Goal: Task Accomplishment & Management: Use online tool/utility

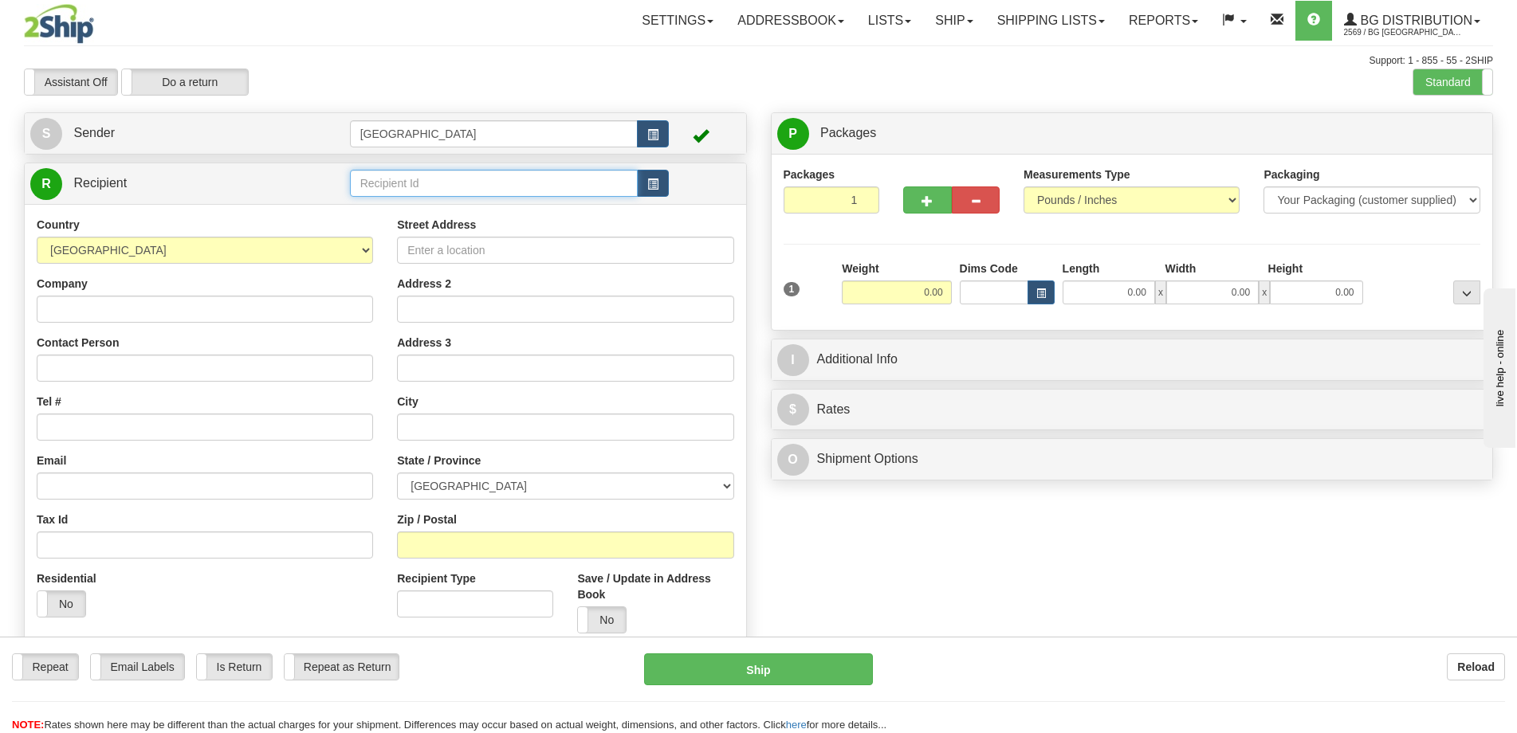
click at [432, 176] on input "text" at bounding box center [494, 183] width 288 height 27
click at [464, 209] on div "1123" at bounding box center [490, 208] width 273 height 18
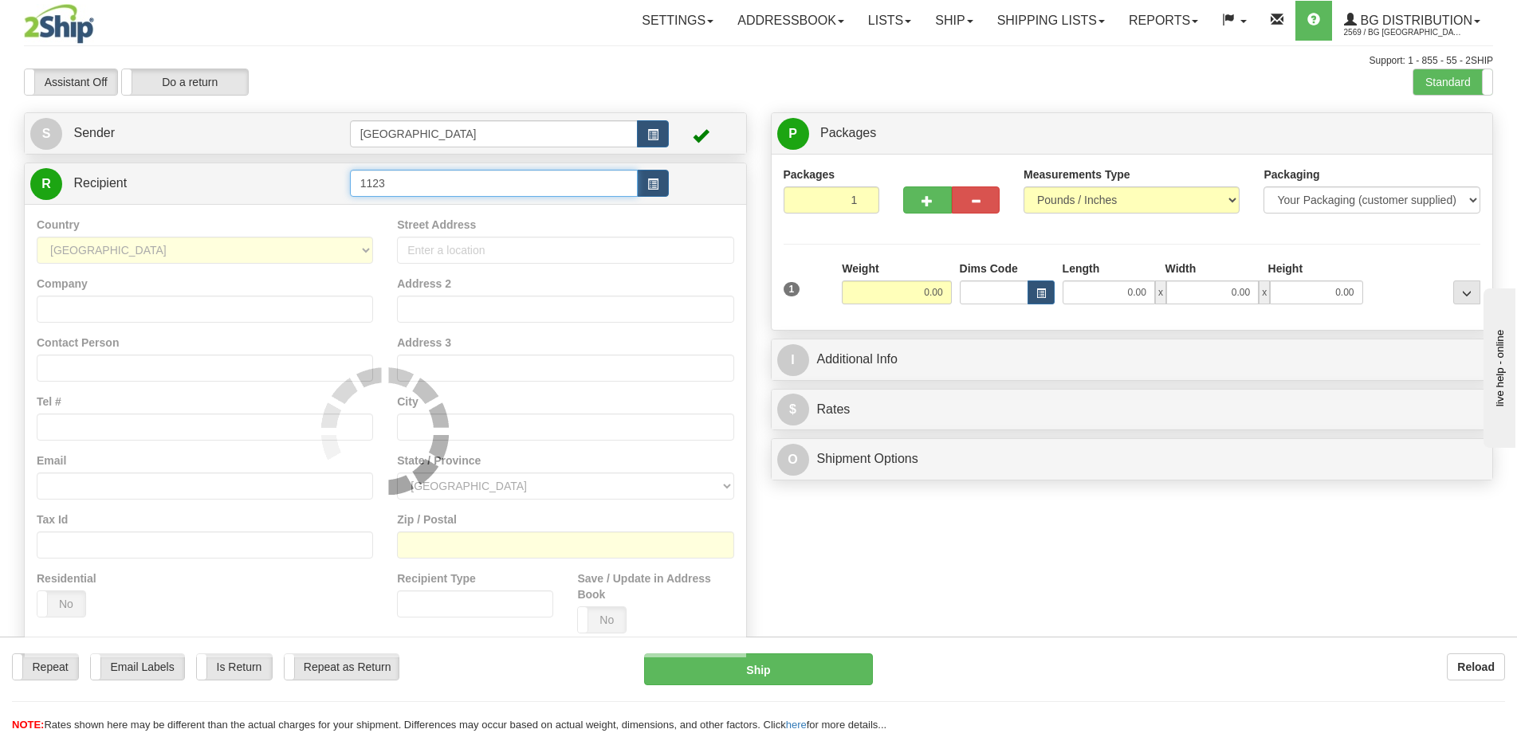
type input "1123"
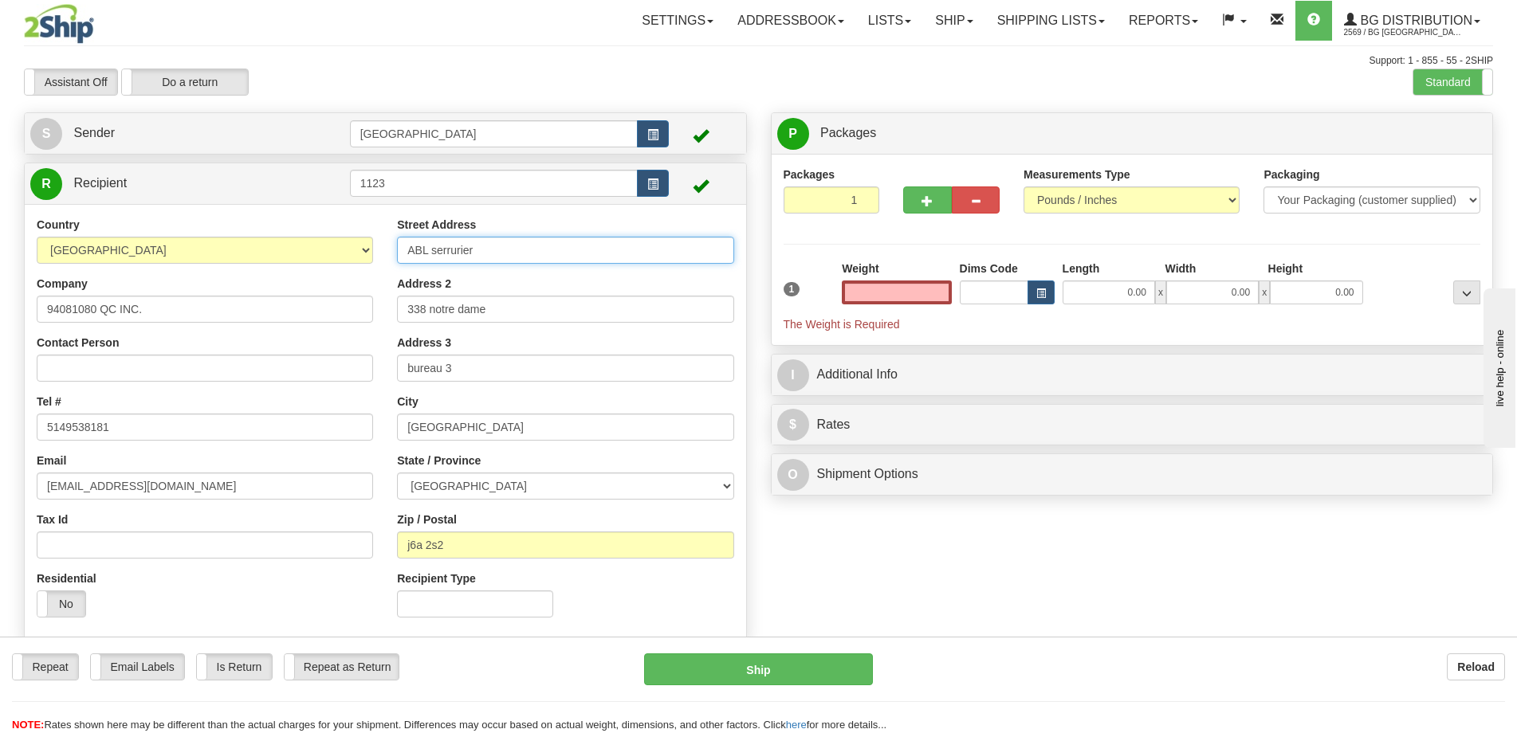
type input "0.00"
click at [577, 260] on input "ABL serrurier" at bounding box center [565, 250] width 336 height 27
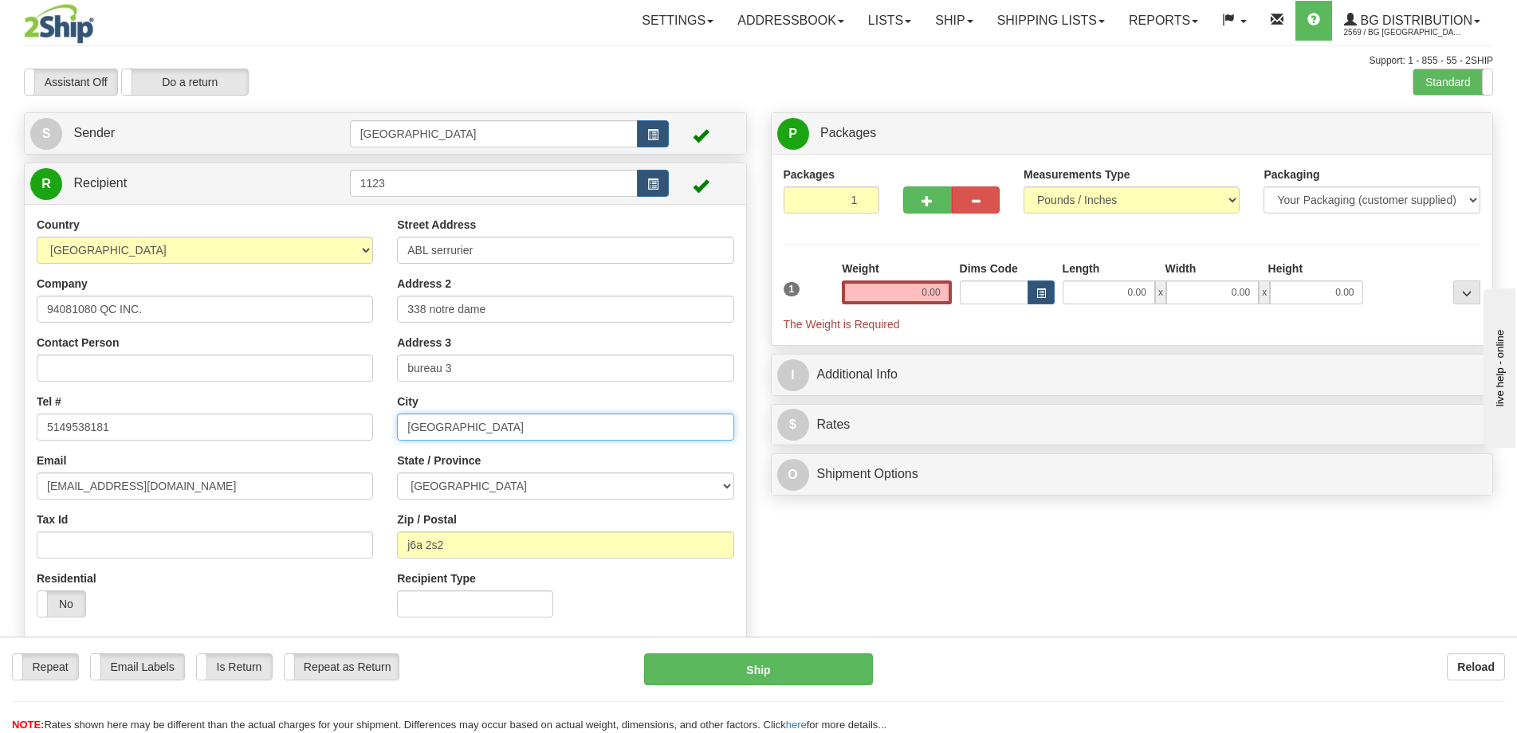
type input "Repentigny"
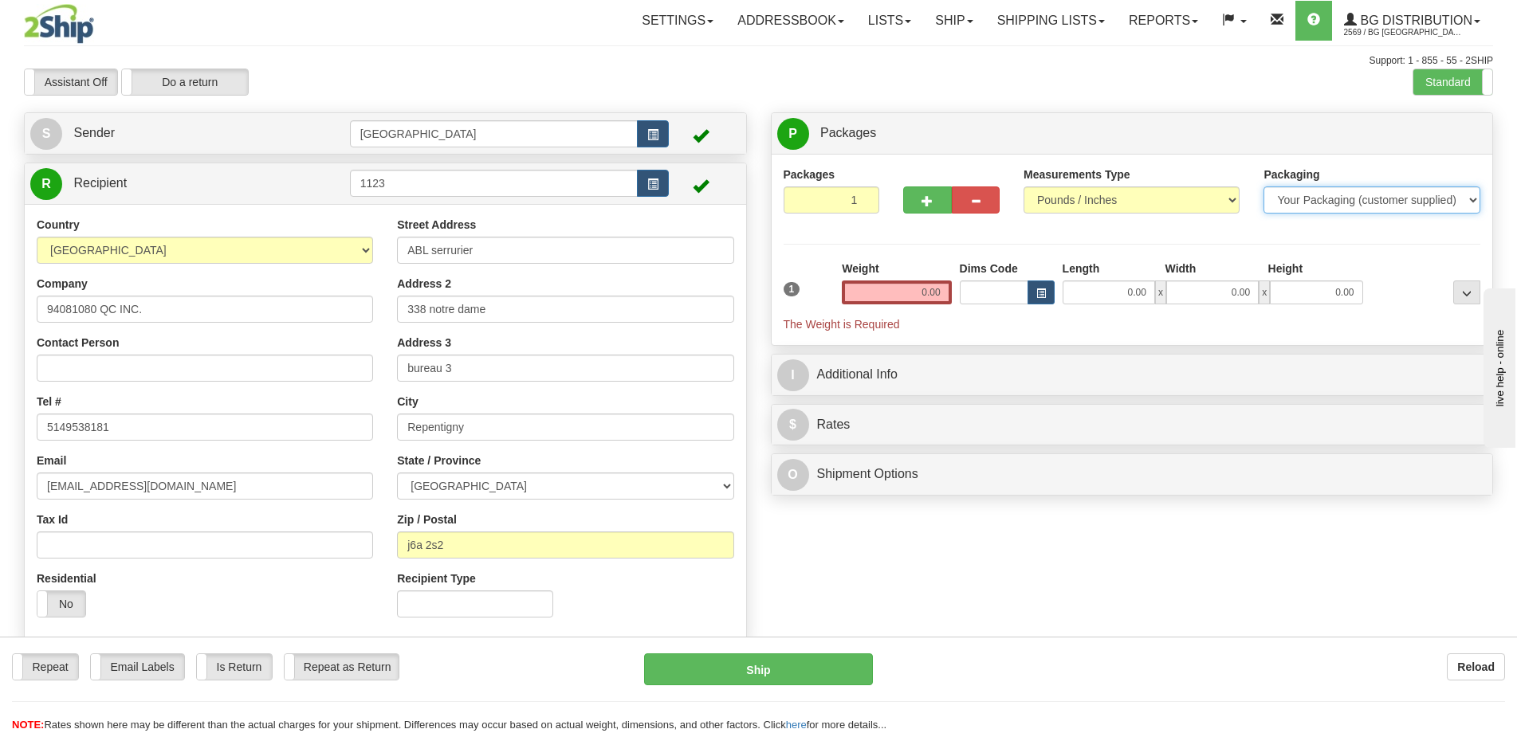
click at [1438, 206] on select "Your Packaging (customer supplied) Envelope (carrier supplied) Pack (carrier su…" at bounding box center [1371, 199] width 216 height 27
select select "2"
click at [1263, 186] on select "Your Packaging (customer supplied) Envelope (carrier supplied) Pack (carrier su…" at bounding box center [1371, 199] width 216 height 27
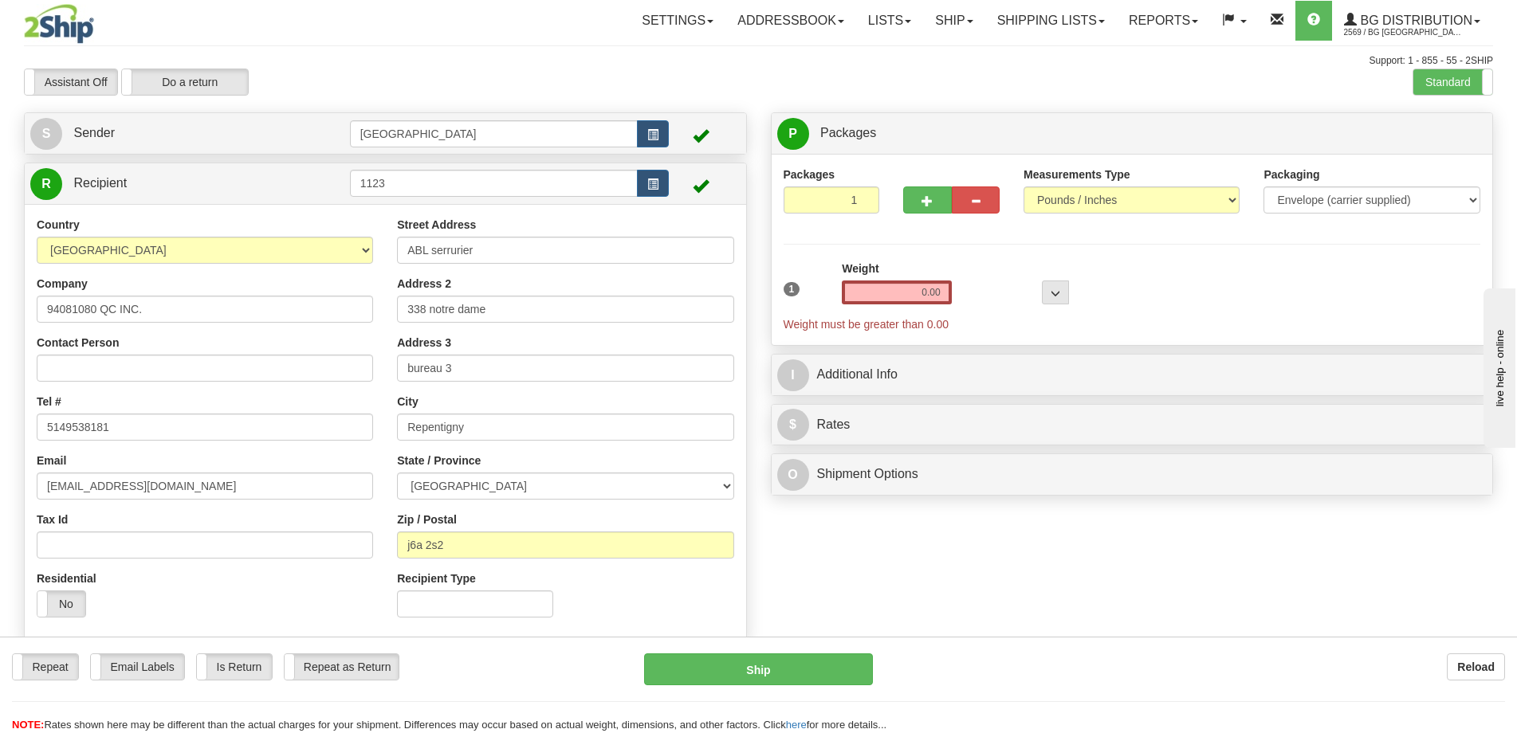
drag, startPoint x: 959, startPoint y: 285, endPoint x: 940, endPoint y: 293, distance: 21.0
click at [958, 285] on div at bounding box center [1014, 283] width 117 height 44
click at [940, 293] on input "0.00" at bounding box center [896, 293] width 109 height 24
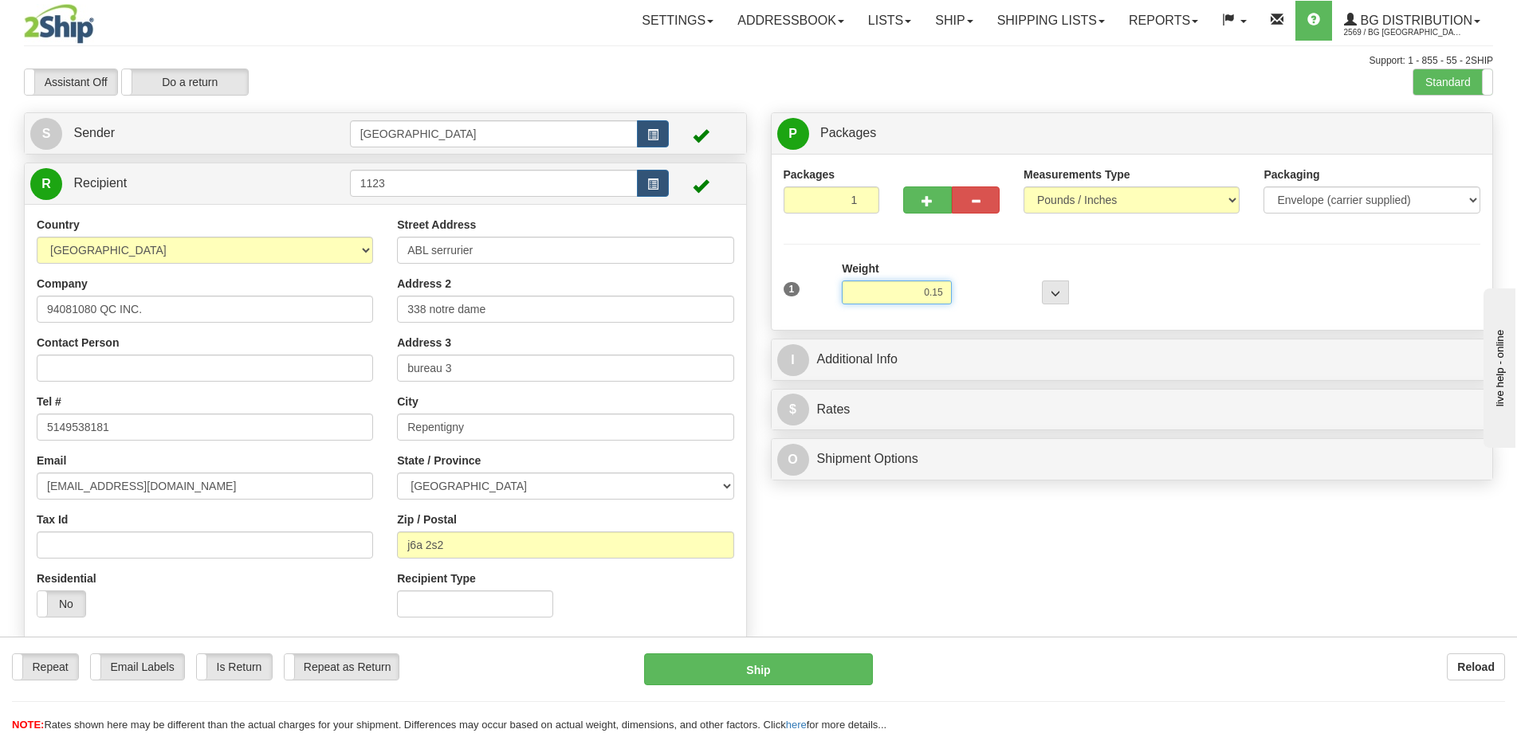
type input "0.15"
click at [1071, 335] on div "P Packages 1 Packages - Weight: 0.00 Lbs Shipment Level Shipm. Package Level Pa…" at bounding box center [1132, 300] width 747 height 376
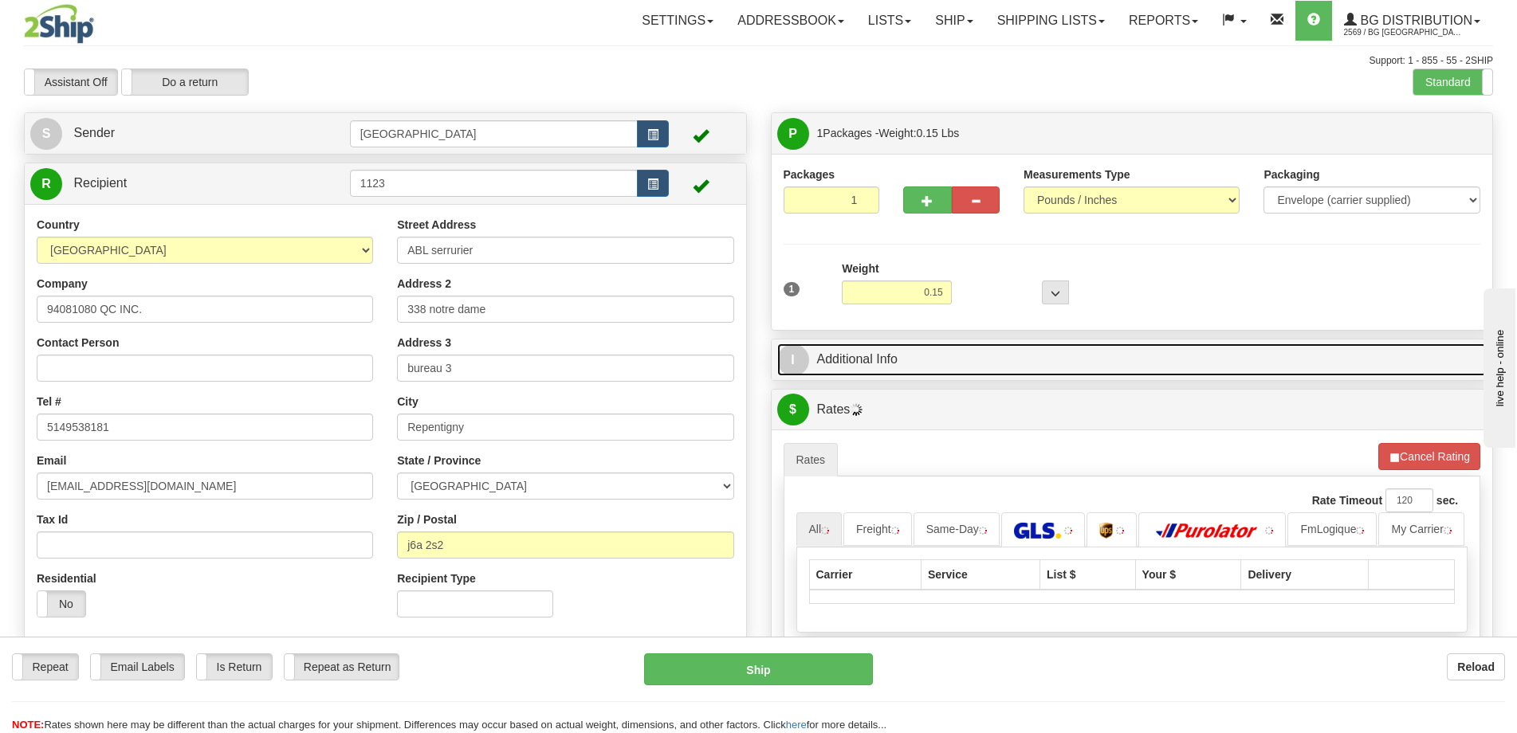
click at [1058, 353] on link "I Additional Info" at bounding box center [1132, 359] width 710 height 33
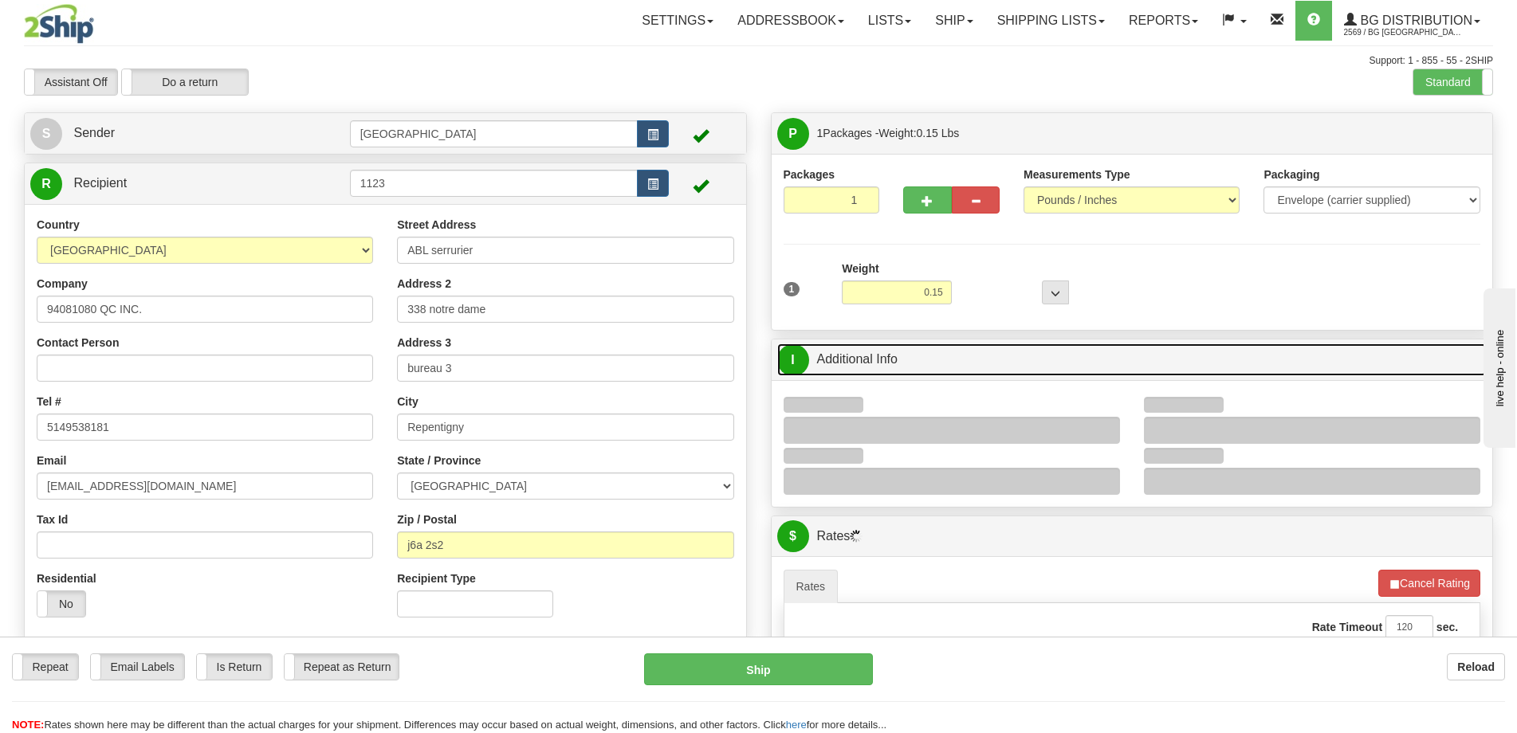
scroll to position [159, 0]
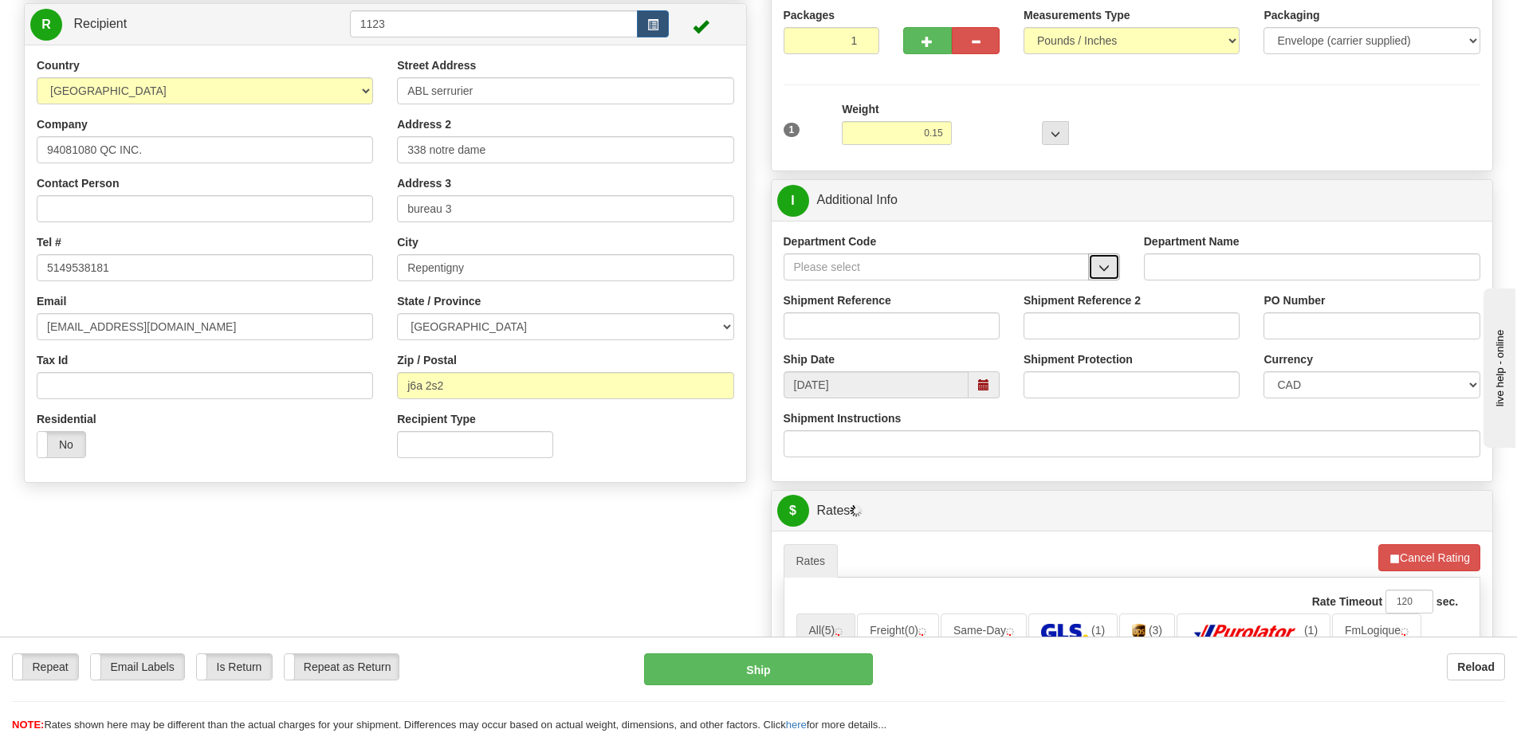
click at [1101, 271] on span "button" at bounding box center [1103, 268] width 11 height 10
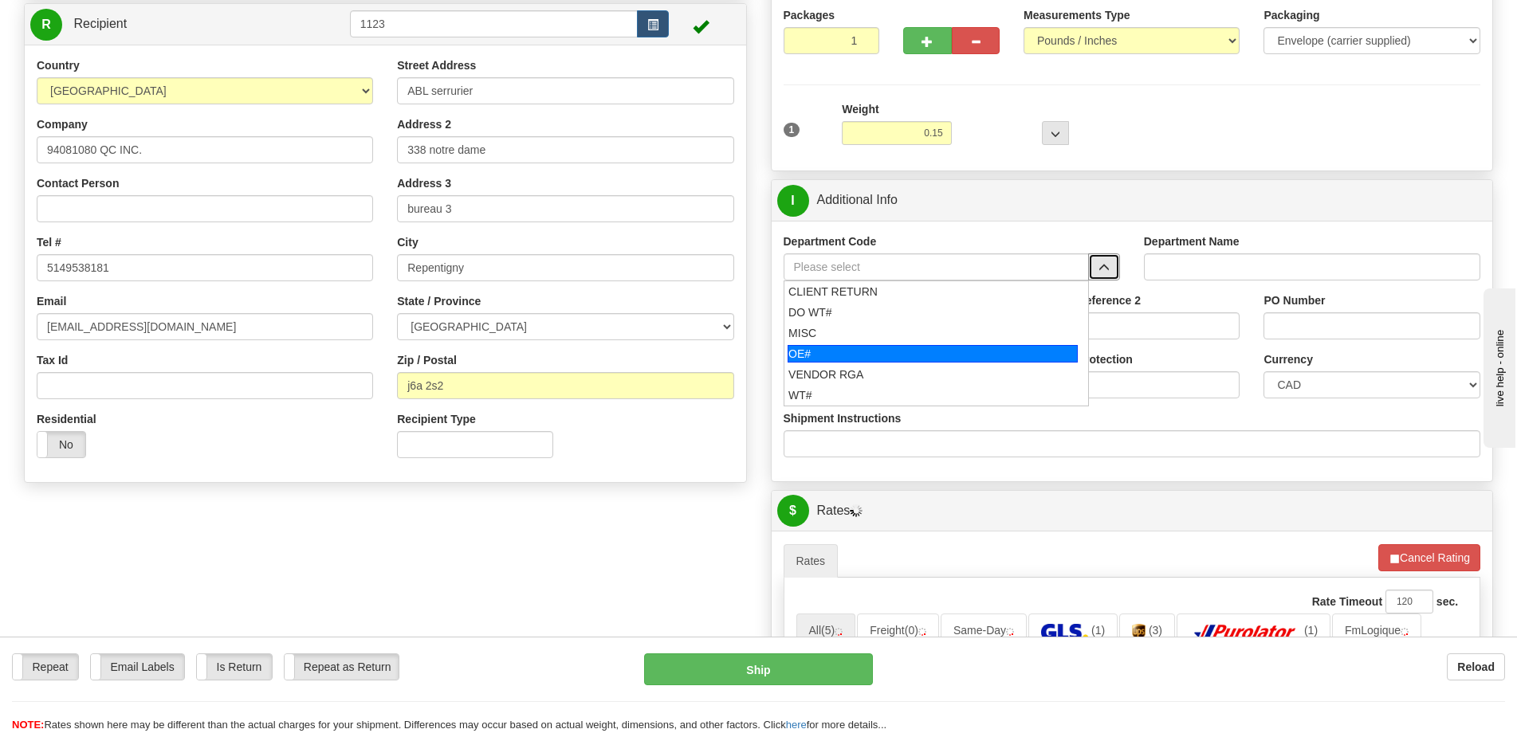
click at [862, 356] on div "OE#" at bounding box center [932, 354] width 290 height 18
type input "OE#"
type input "ORDERS"
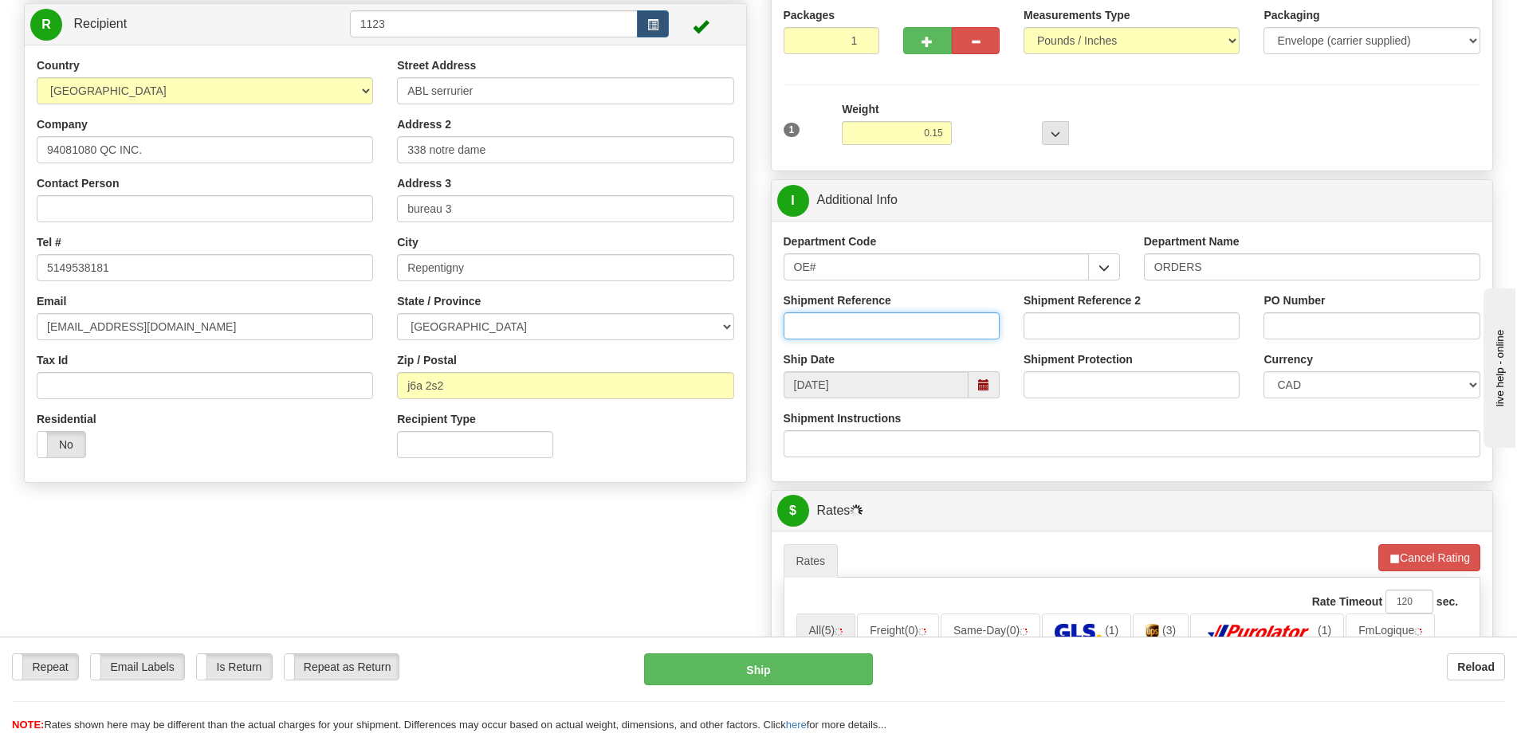
click at [876, 330] on input "Shipment Reference" at bounding box center [891, 325] width 216 height 27
type input "."
click at [1348, 332] on input "PO Number" at bounding box center [1371, 325] width 216 height 27
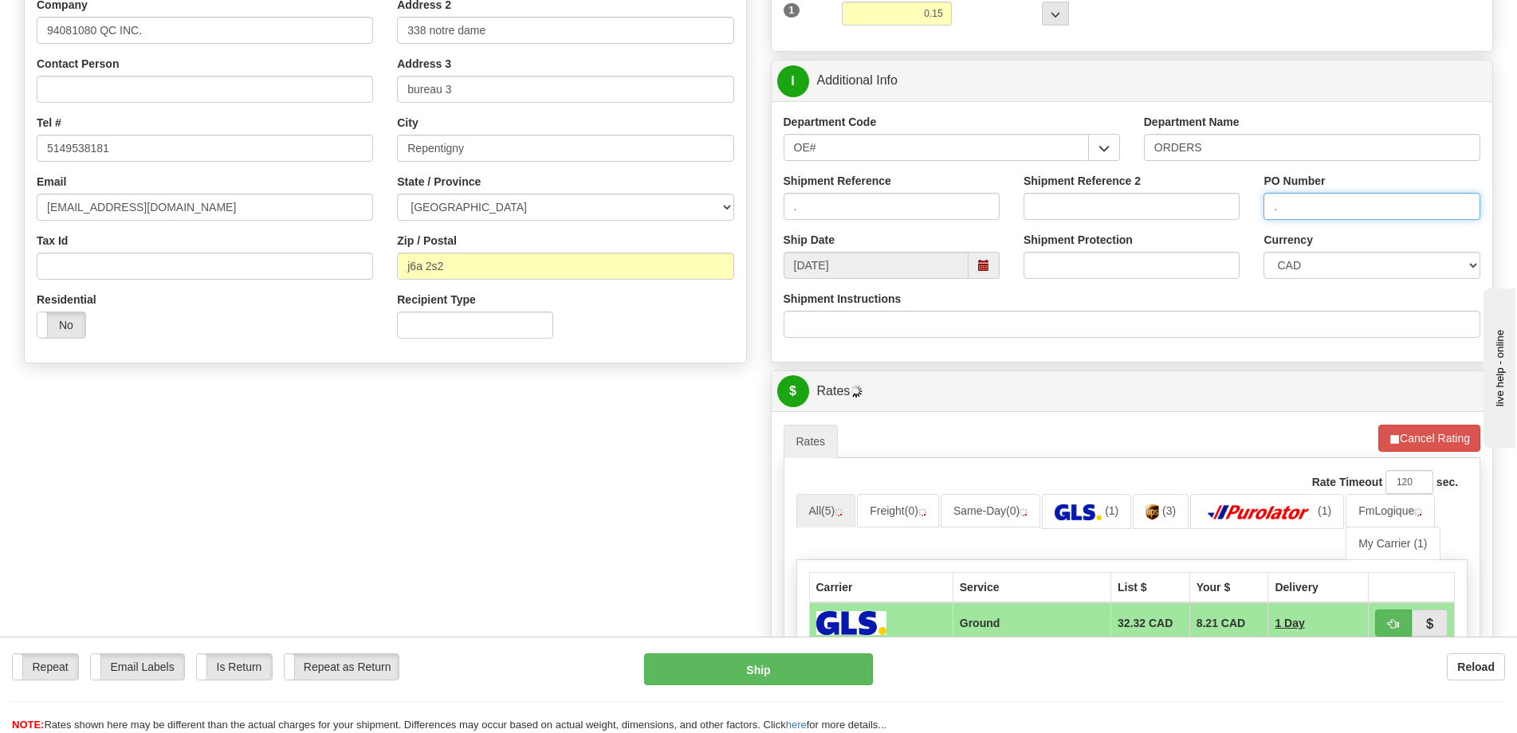
scroll to position [398, 0]
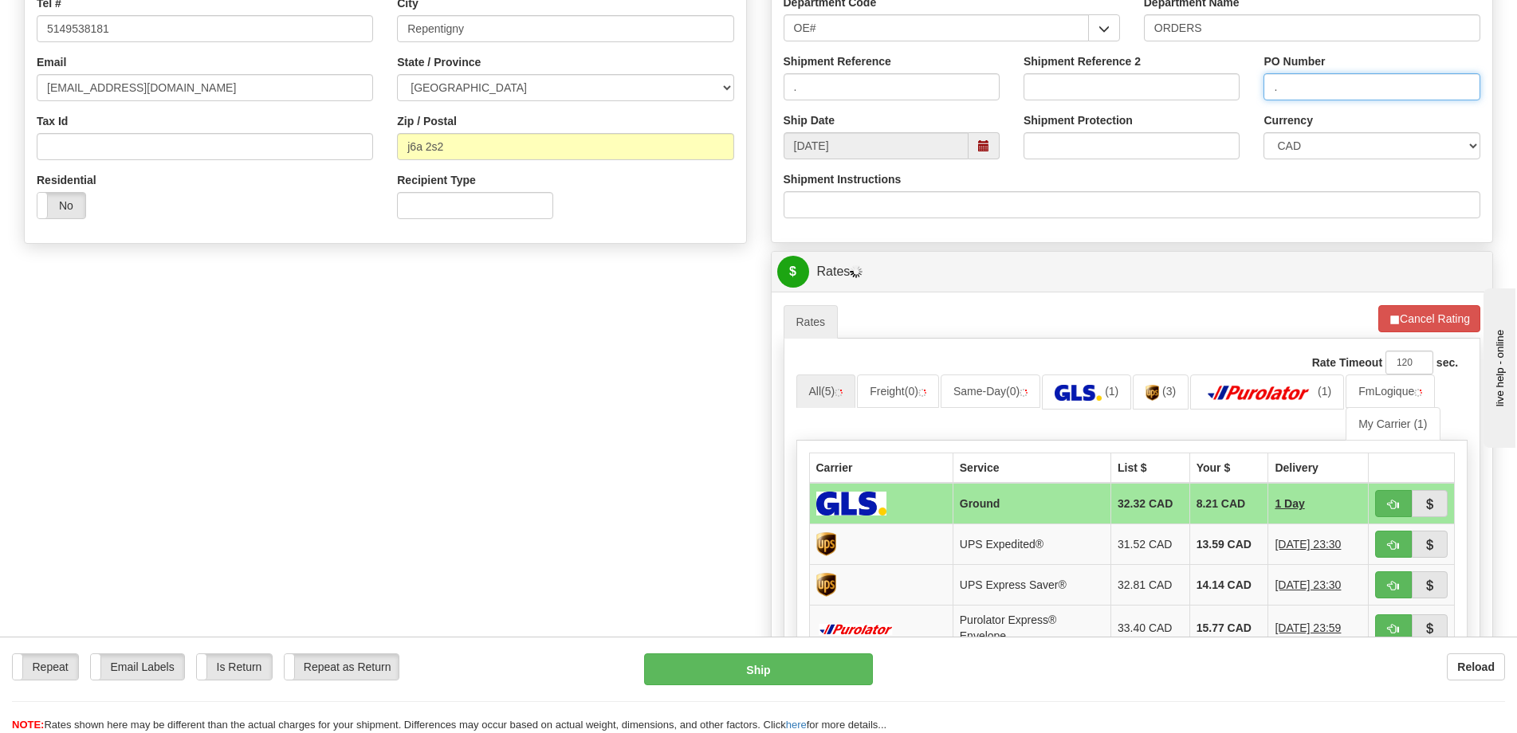
type input "."
drag, startPoint x: 885, startPoint y: 77, endPoint x: 695, endPoint y: 78, distance: 190.5
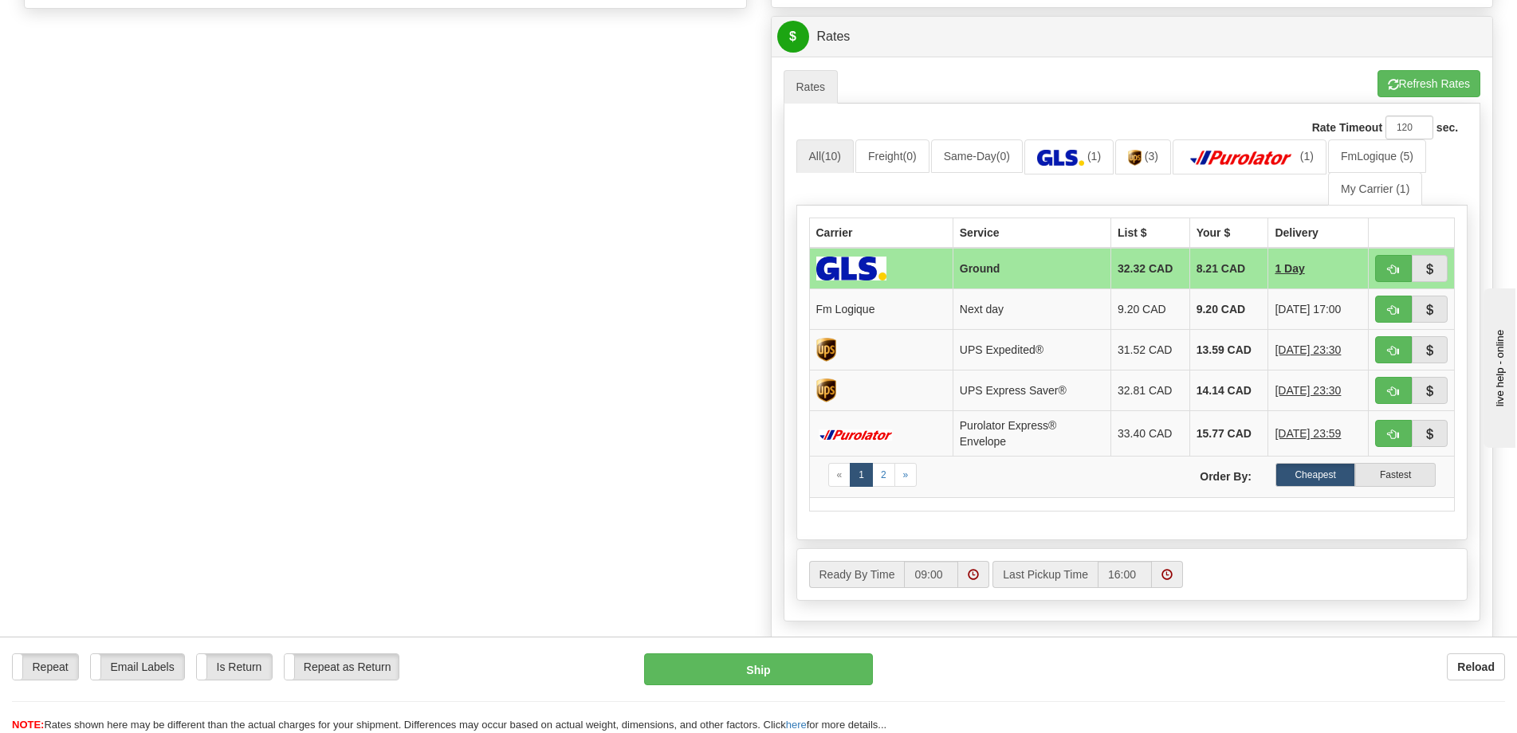
scroll to position [638, 0]
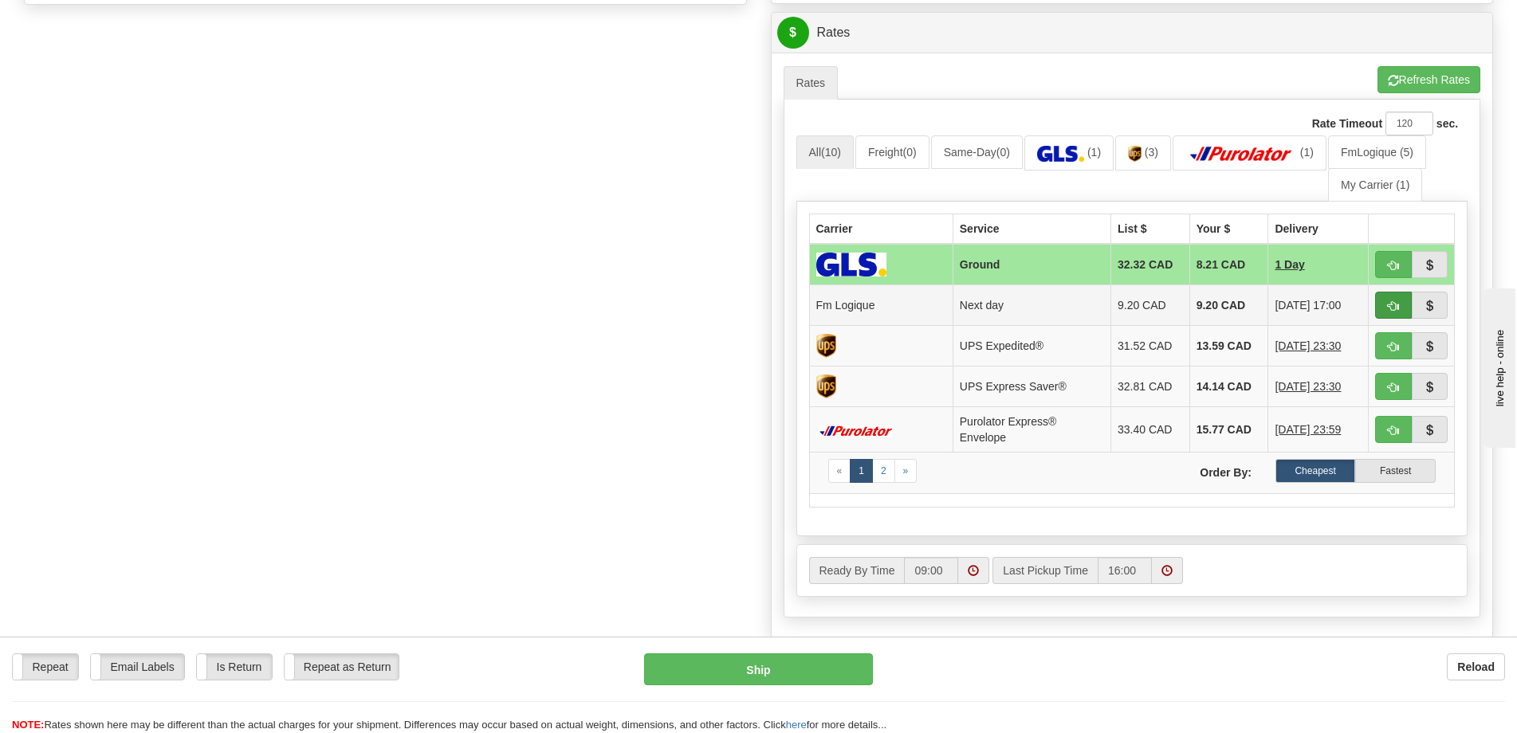
type input "erreur 50317722-00"
click at [1380, 309] on button "button" at bounding box center [1393, 305] width 37 height 27
type input "jour"
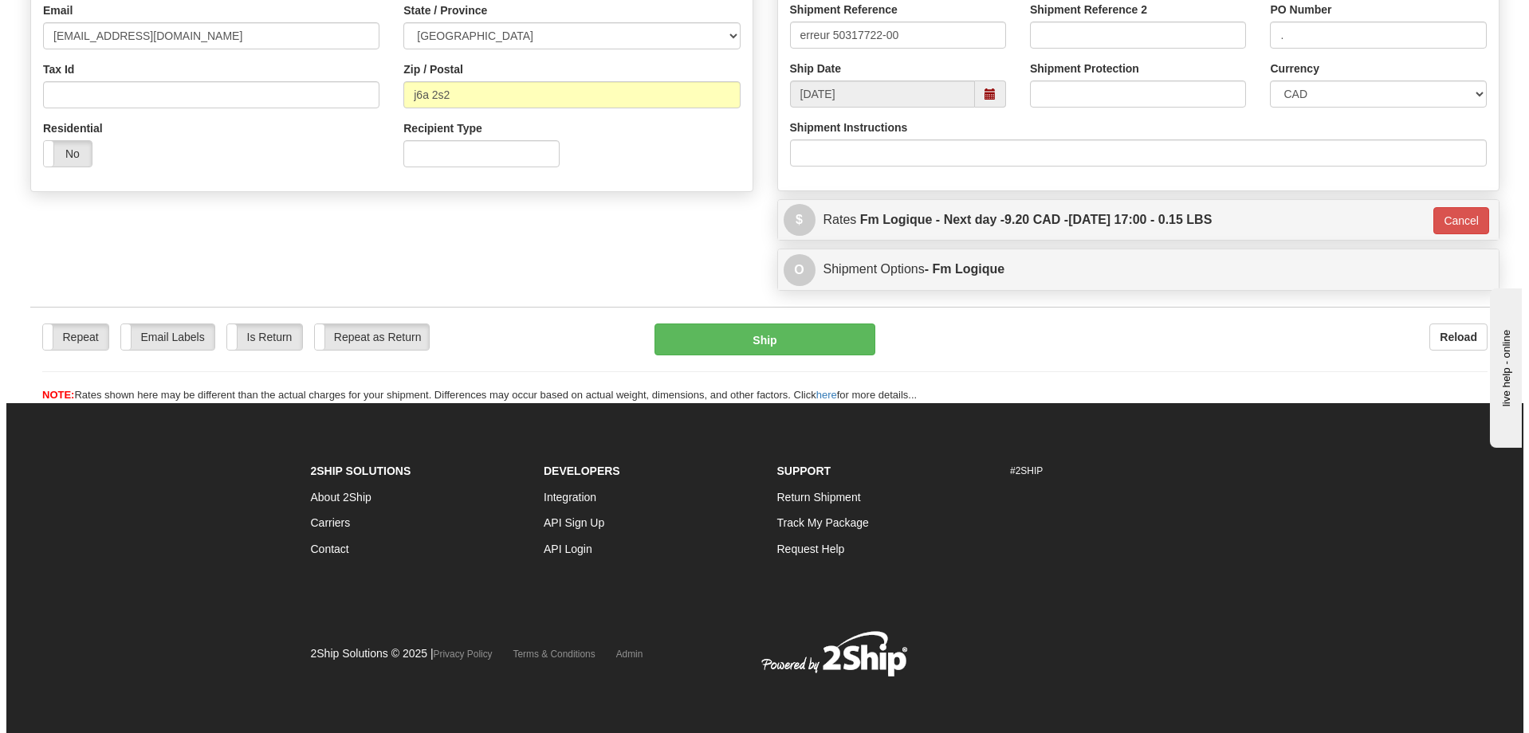
scroll to position [451, 0]
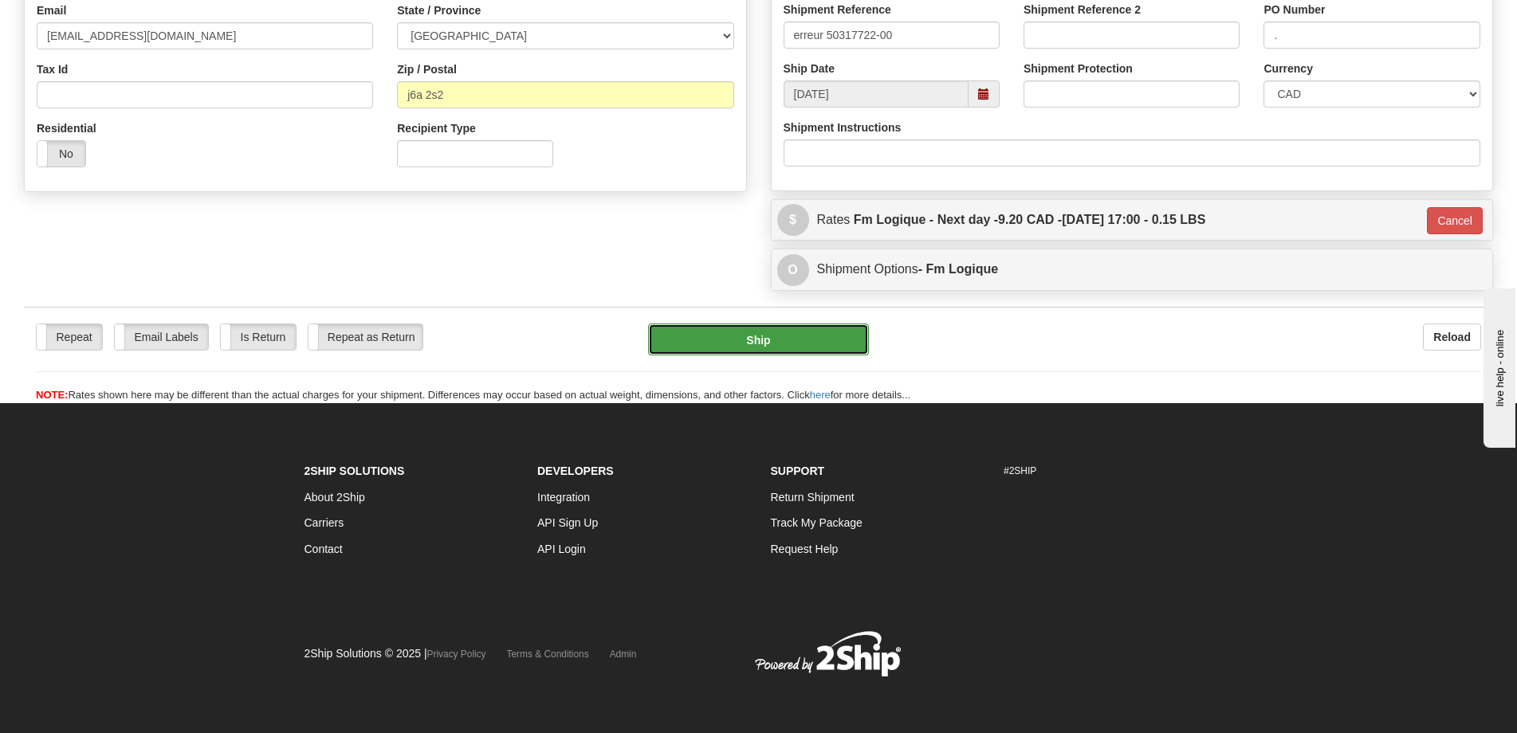
click at [788, 344] on button "Ship" at bounding box center [758, 340] width 221 height 32
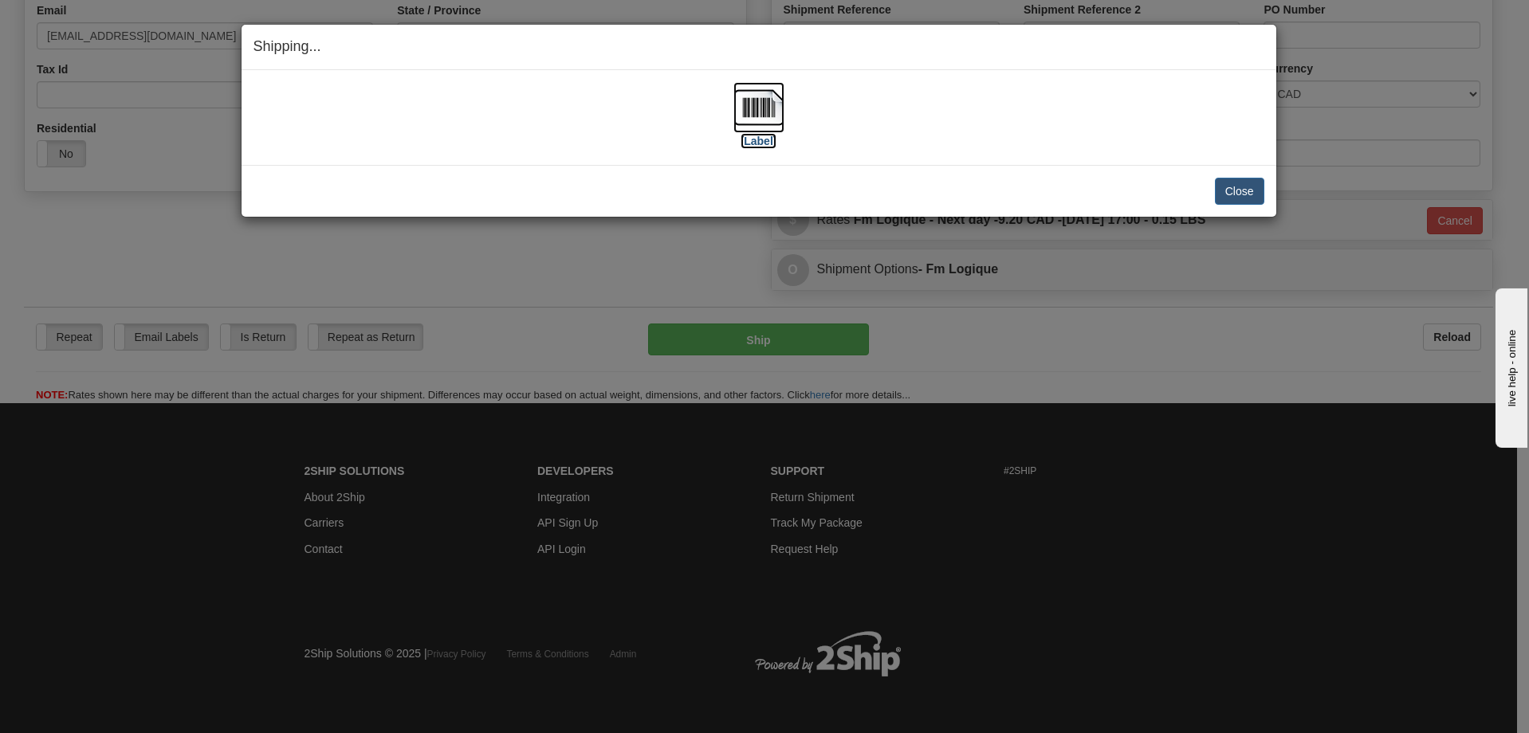
click at [744, 96] on img at bounding box center [758, 107] width 51 height 51
click at [1241, 189] on button "Close" at bounding box center [1239, 191] width 49 height 27
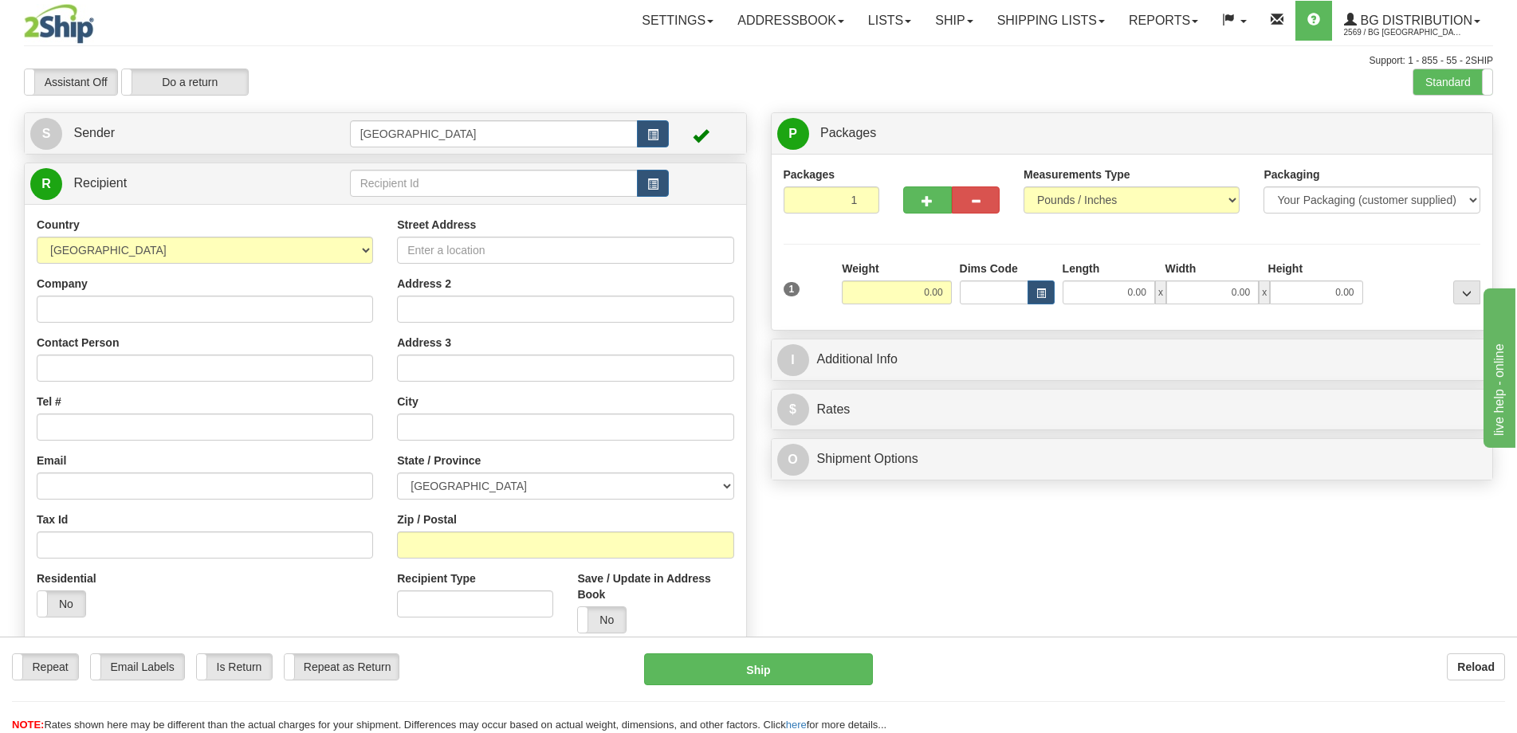
click at [543, 168] on td at bounding box center [510, 183] width 320 height 33
click at [542, 186] on input "text" at bounding box center [494, 183] width 288 height 27
click at [551, 212] on div "1134" at bounding box center [490, 208] width 273 height 18
type input "1134"
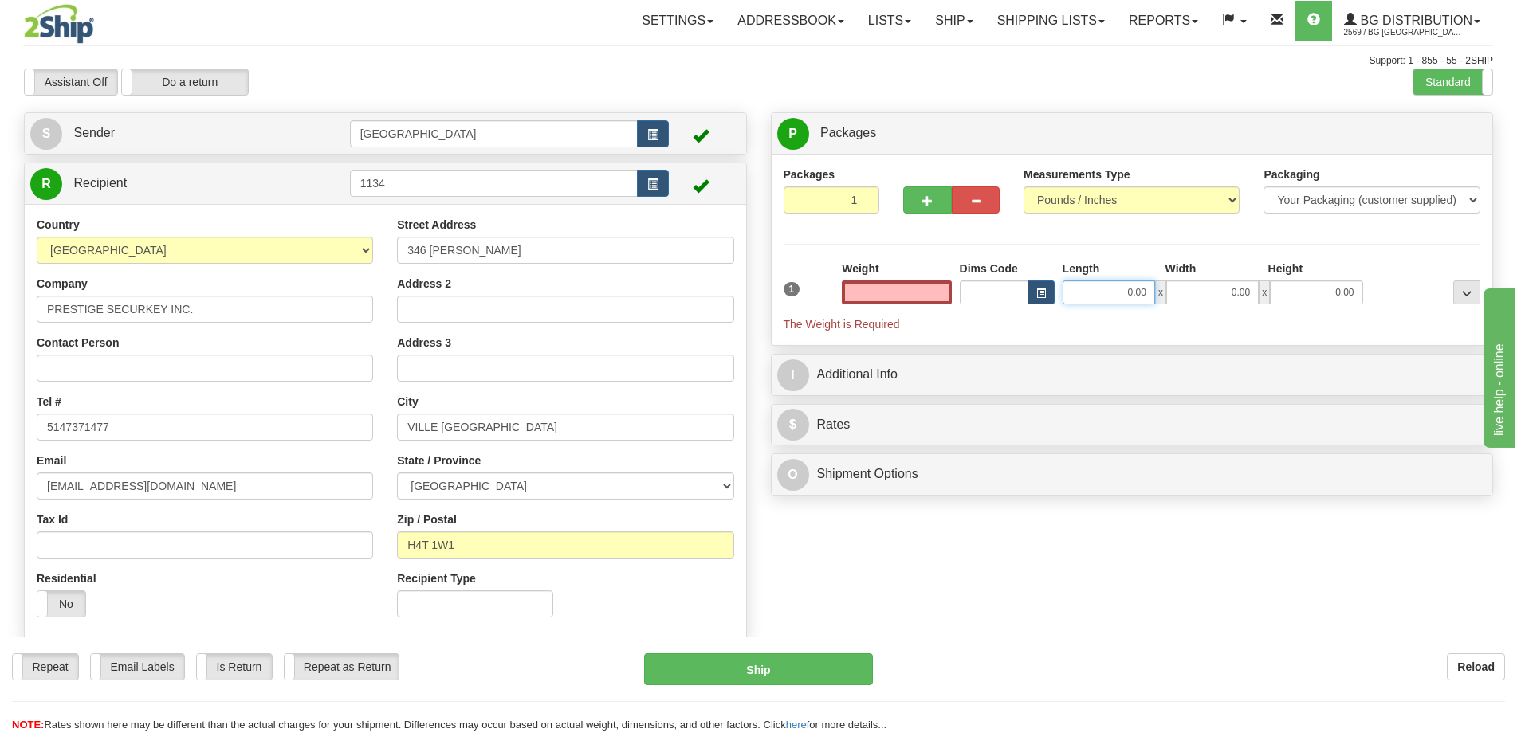
type input "0.00"
click at [1124, 293] on input "0.00" at bounding box center [1108, 293] width 92 height 24
type input "12.00"
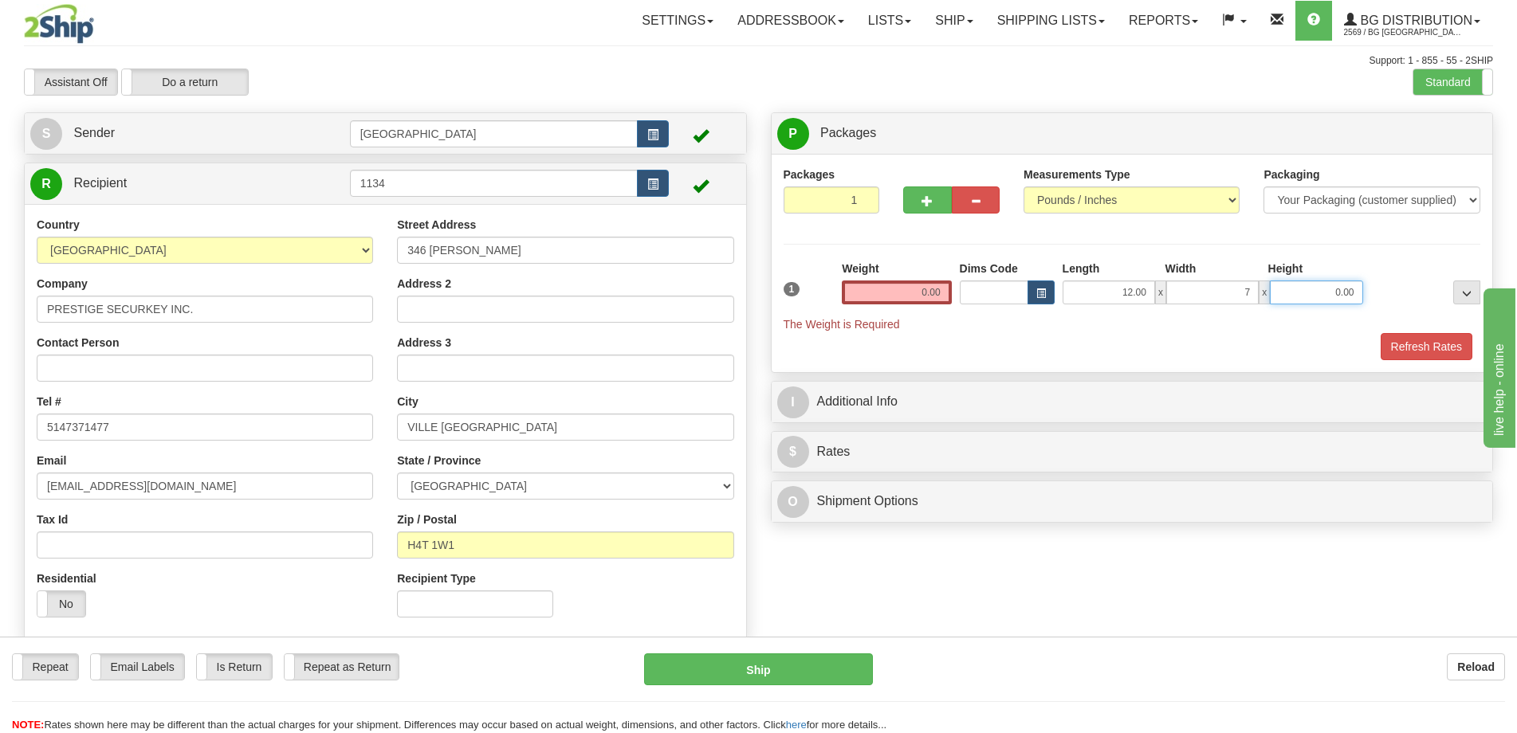
type input "7.00"
type input "6.00"
click at [950, 300] on input "0.00" at bounding box center [896, 293] width 109 height 24
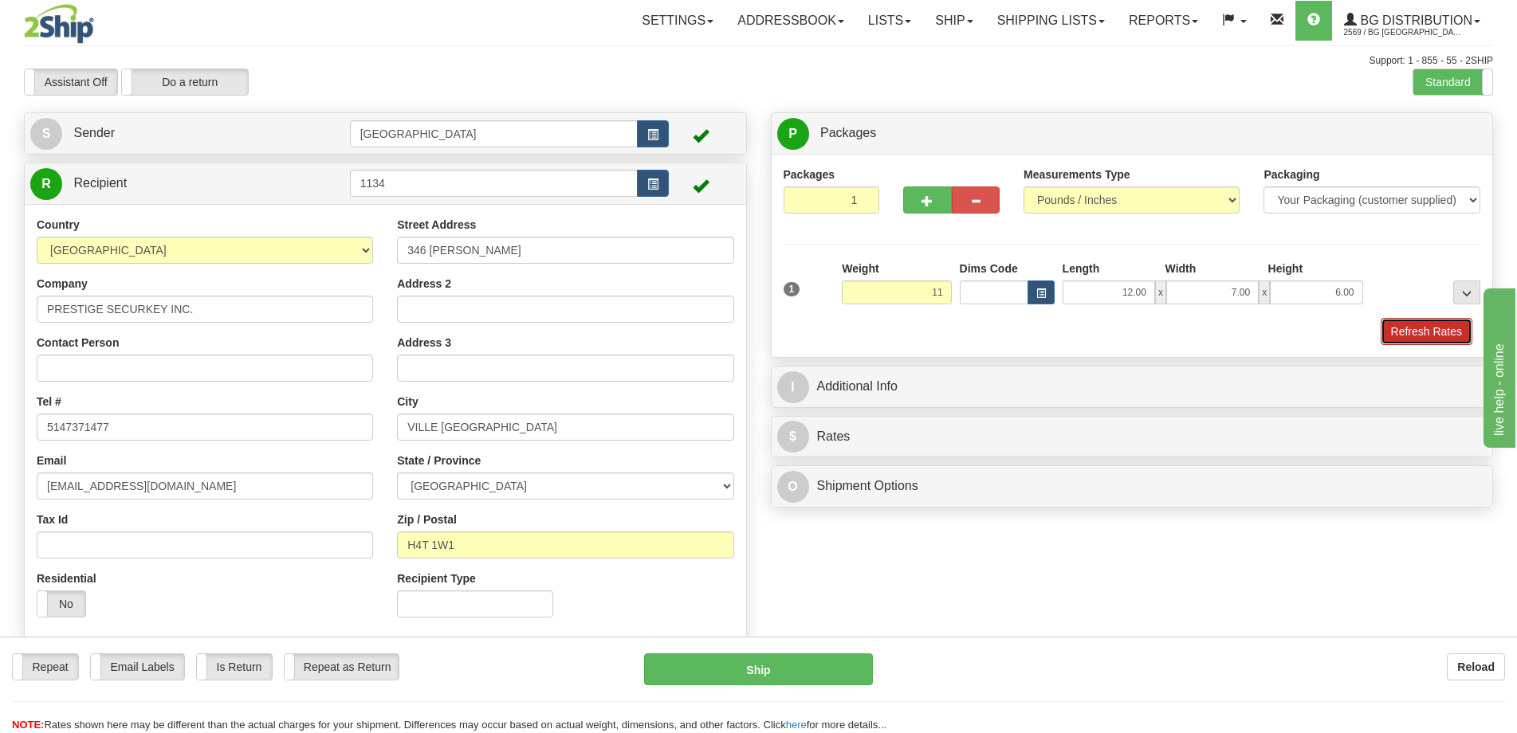
click at [1444, 327] on button "Refresh Rates" at bounding box center [1426, 331] width 92 height 27
type input "11.00"
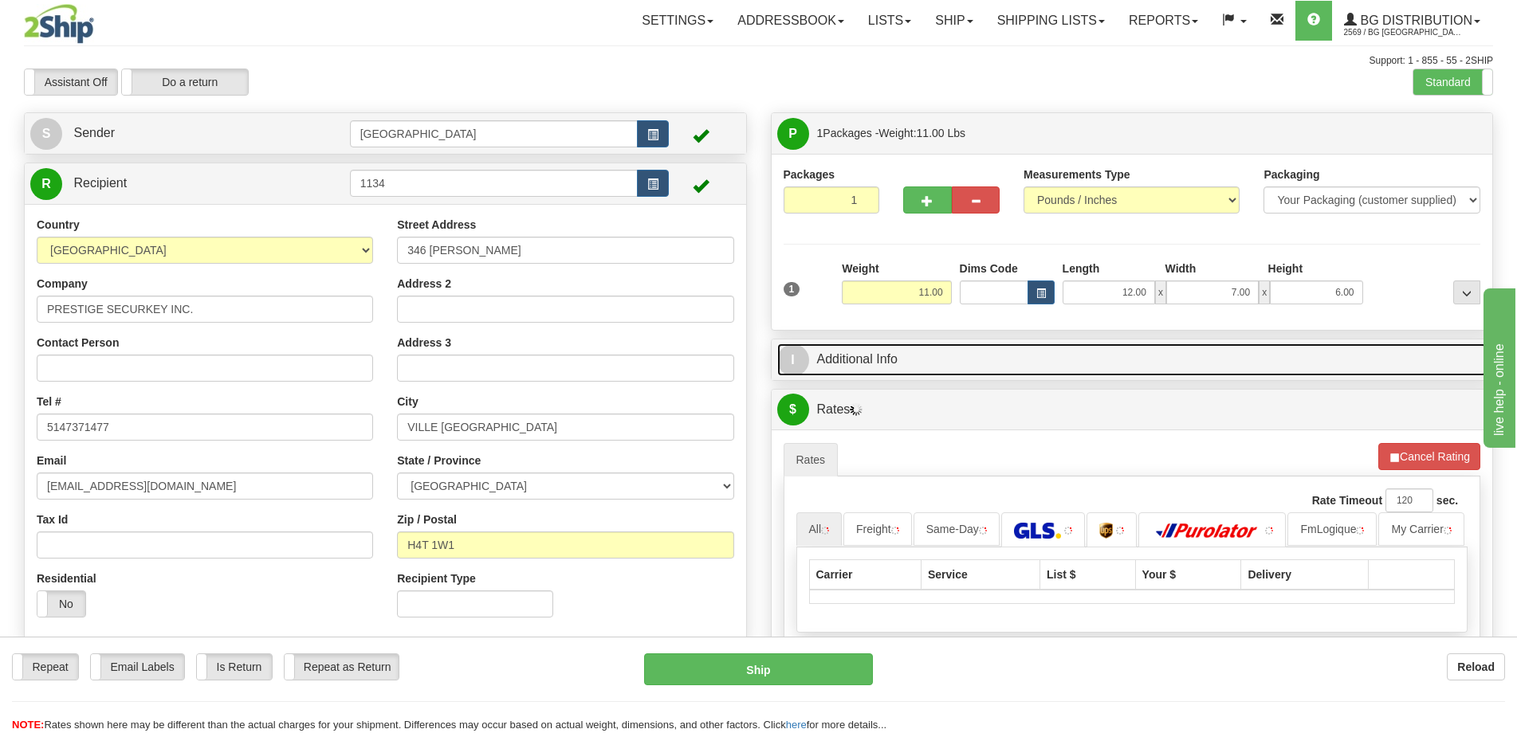
click at [1207, 363] on link "I Additional Info" at bounding box center [1132, 359] width 710 height 33
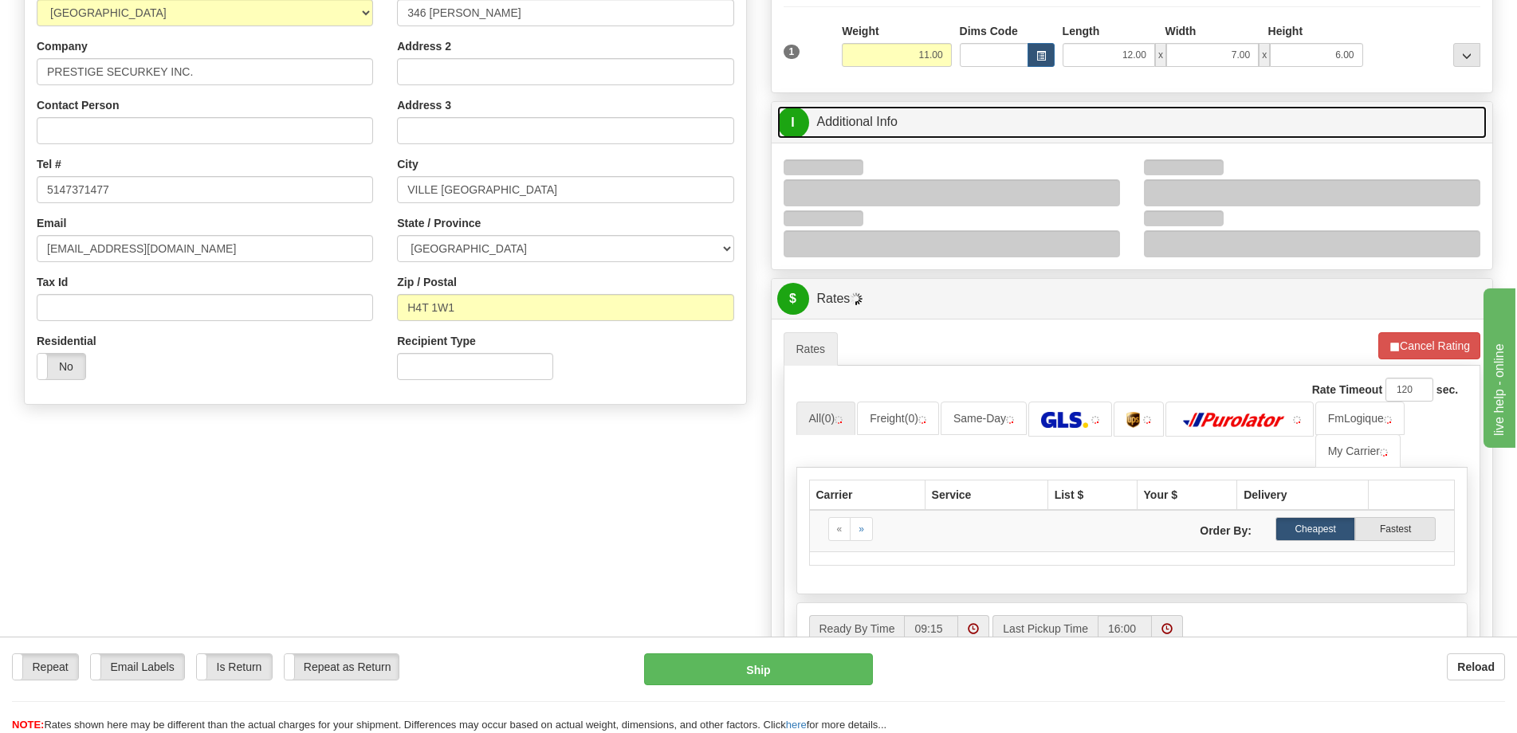
scroll to position [239, 0]
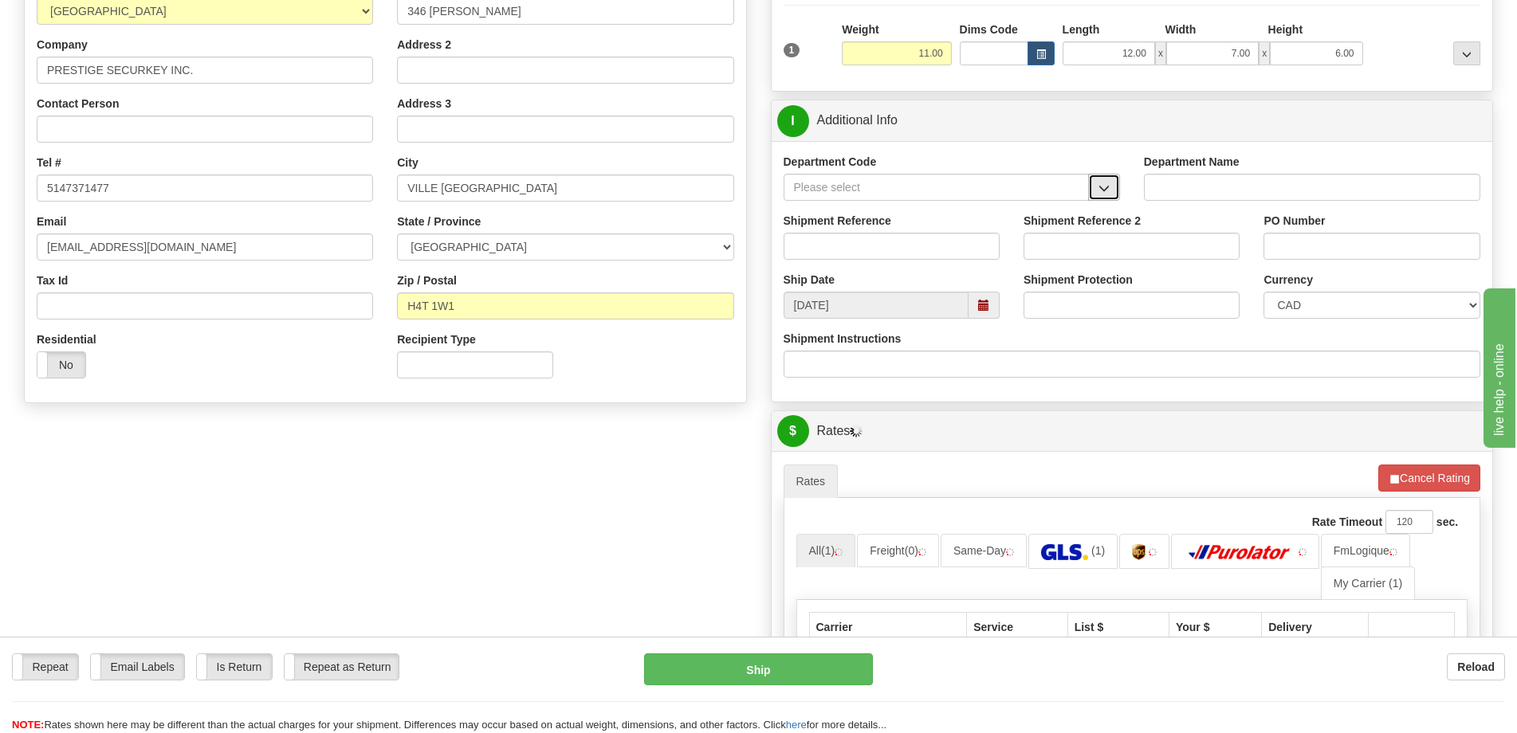
click at [1101, 175] on button "button" at bounding box center [1104, 187] width 32 height 27
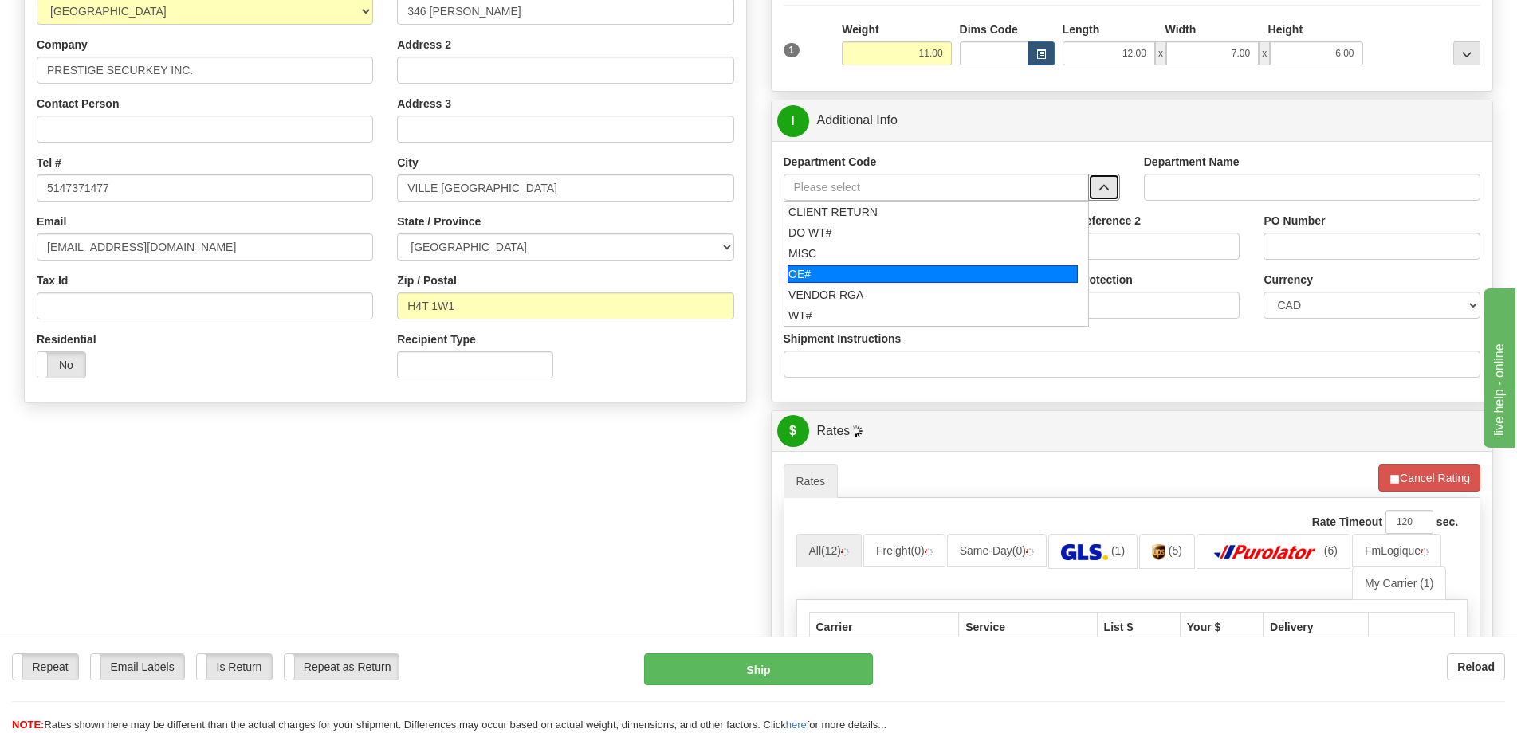
click at [894, 279] on div "OE#" at bounding box center [932, 274] width 290 height 18
type input "OE#"
type input "ORDERS"
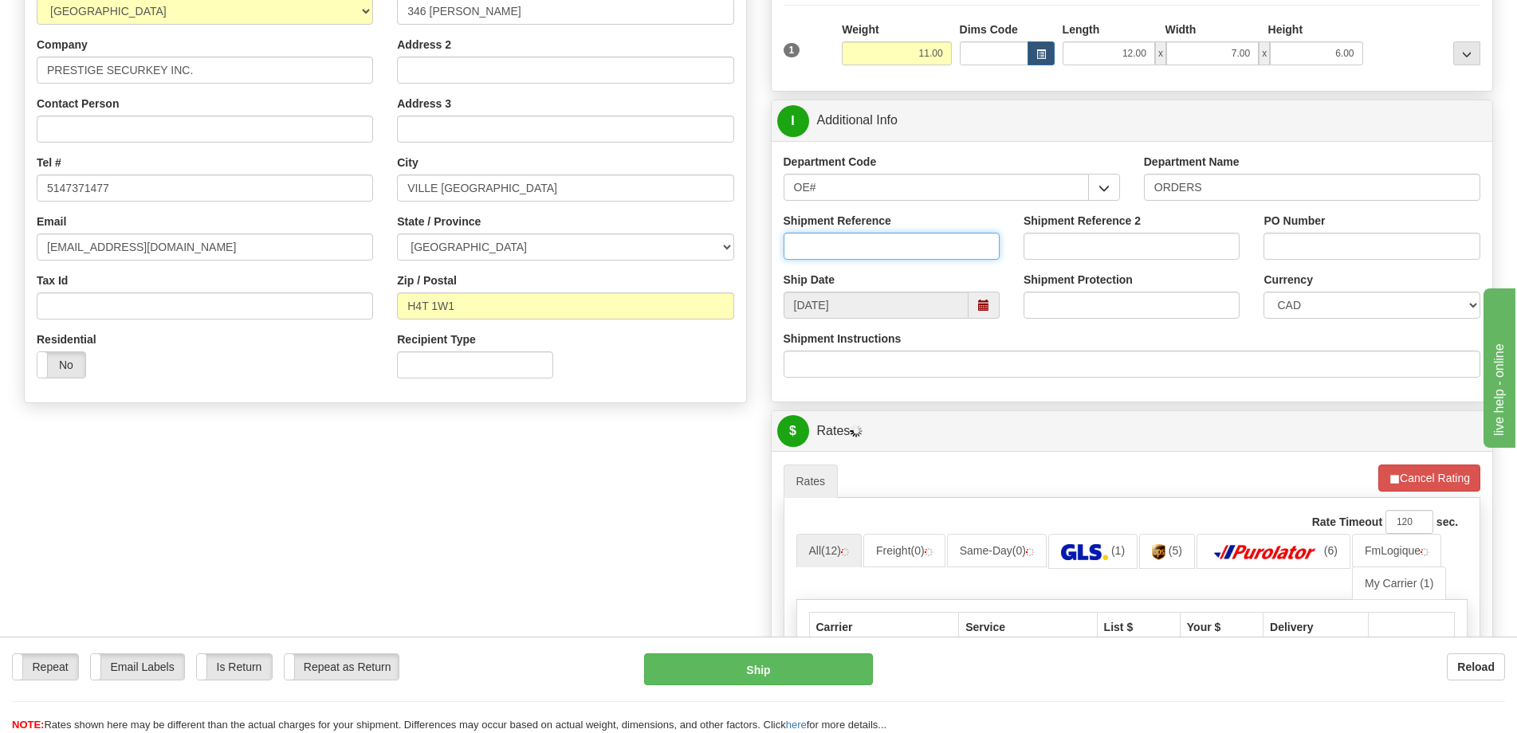
click at [906, 245] on input "Shipment Reference" at bounding box center [891, 246] width 216 height 27
type input "50322982-00"
click at [1329, 248] on input "PO Number" at bounding box center [1371, 246] width 216 height 27
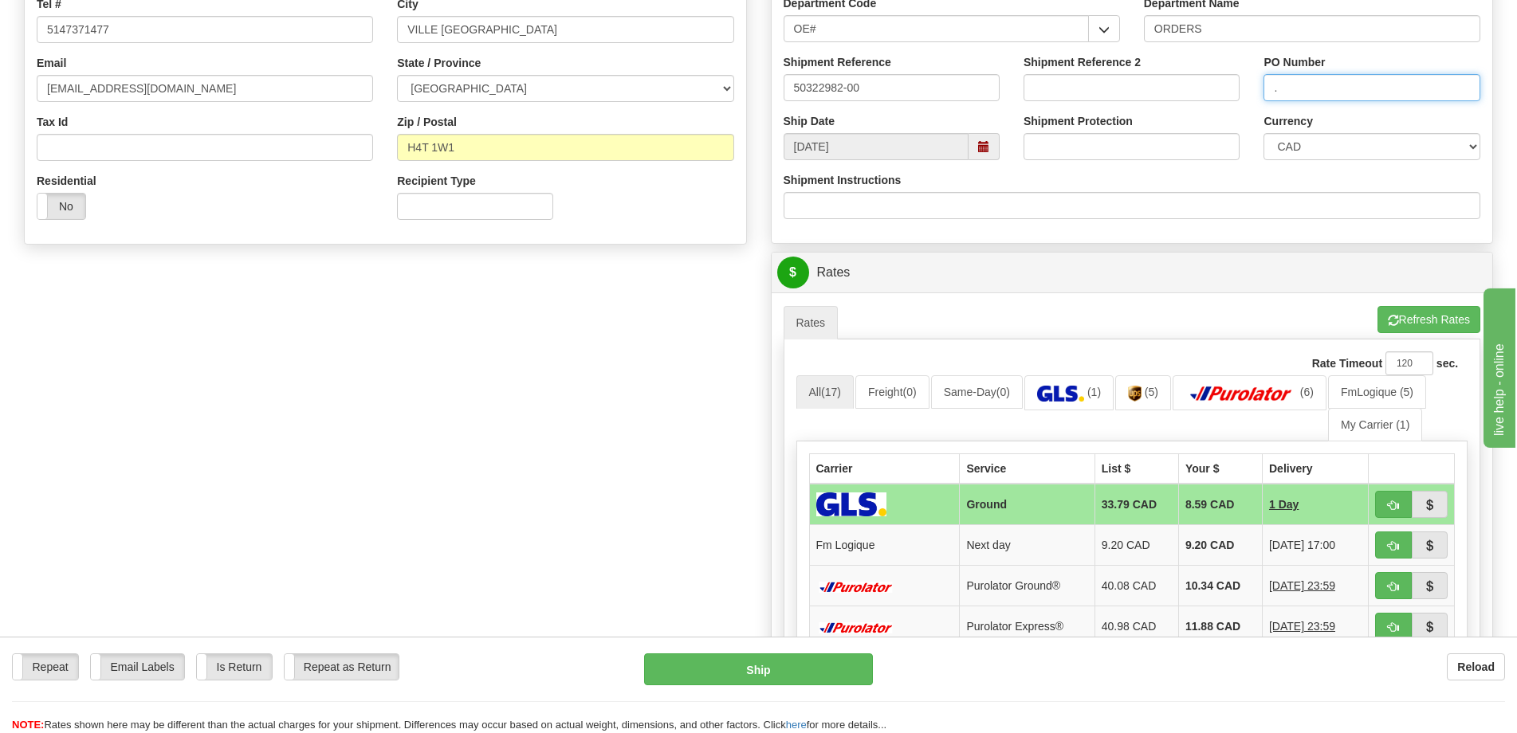
scroll to position [717, 0]
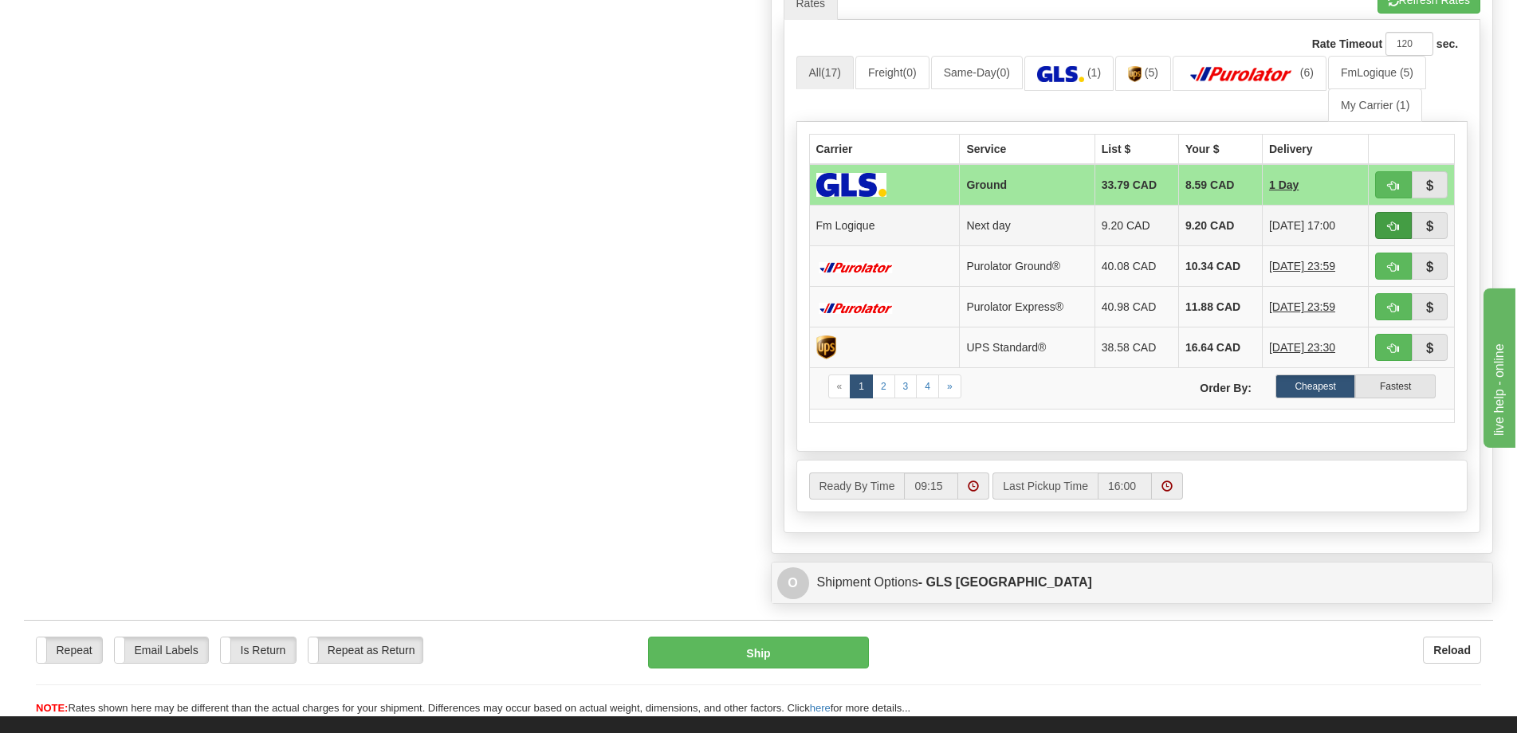
type input "."
click at [1390, 226] on span "button" at bounding box center [1392, 227] width 11 height 10
type input "jour"
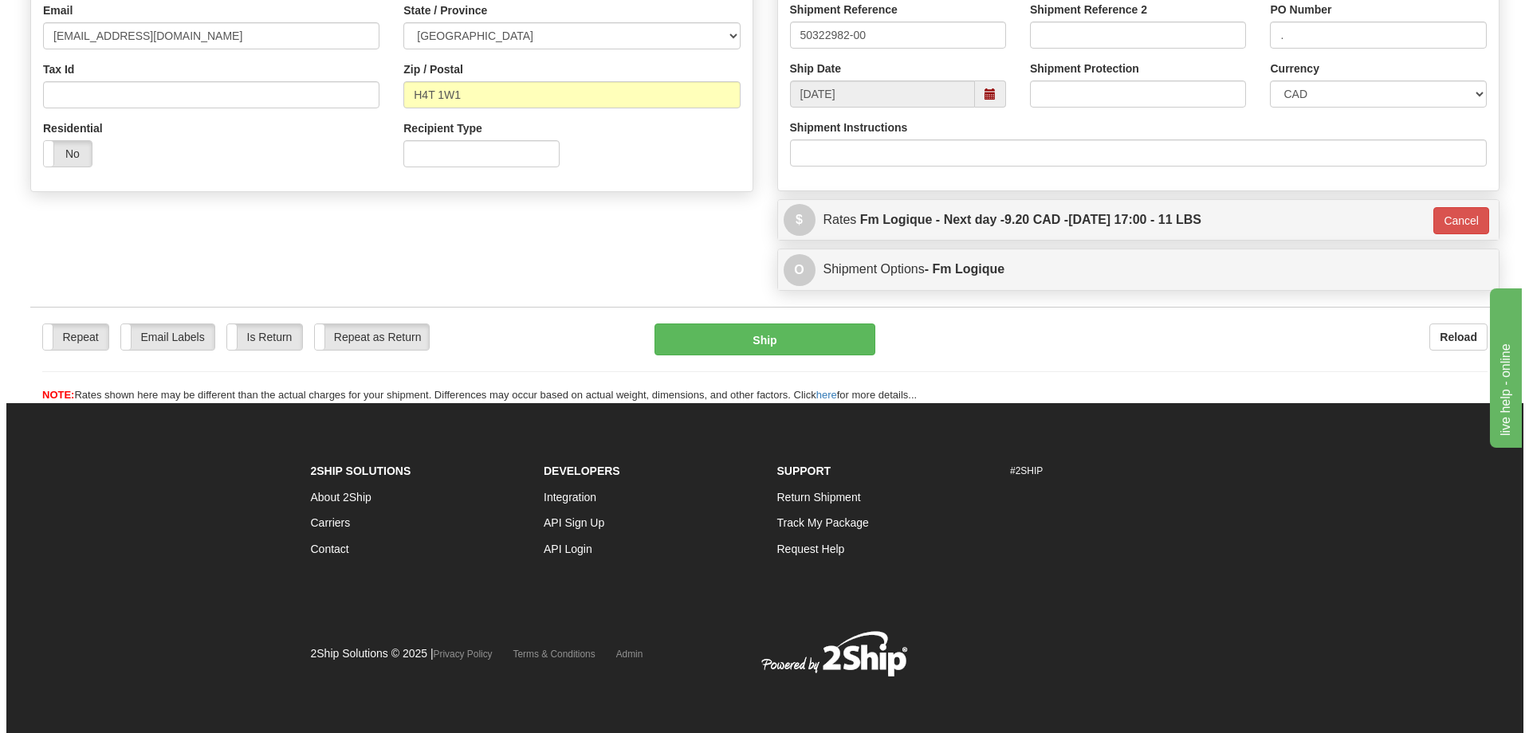
scroll to position [451, 0]
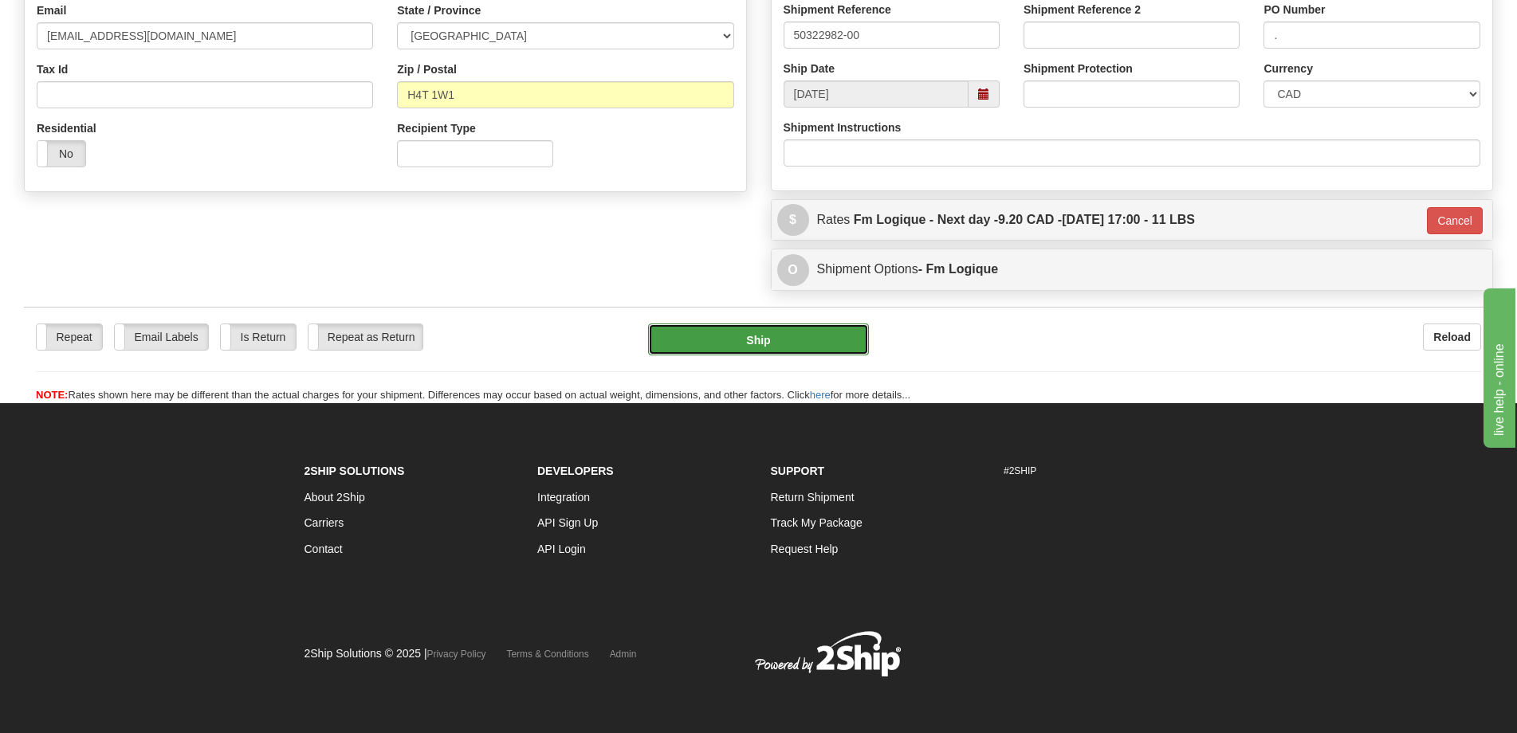
click at [787, 354] on button "Ship" at bounding box center [758, 340] width 221 height 32
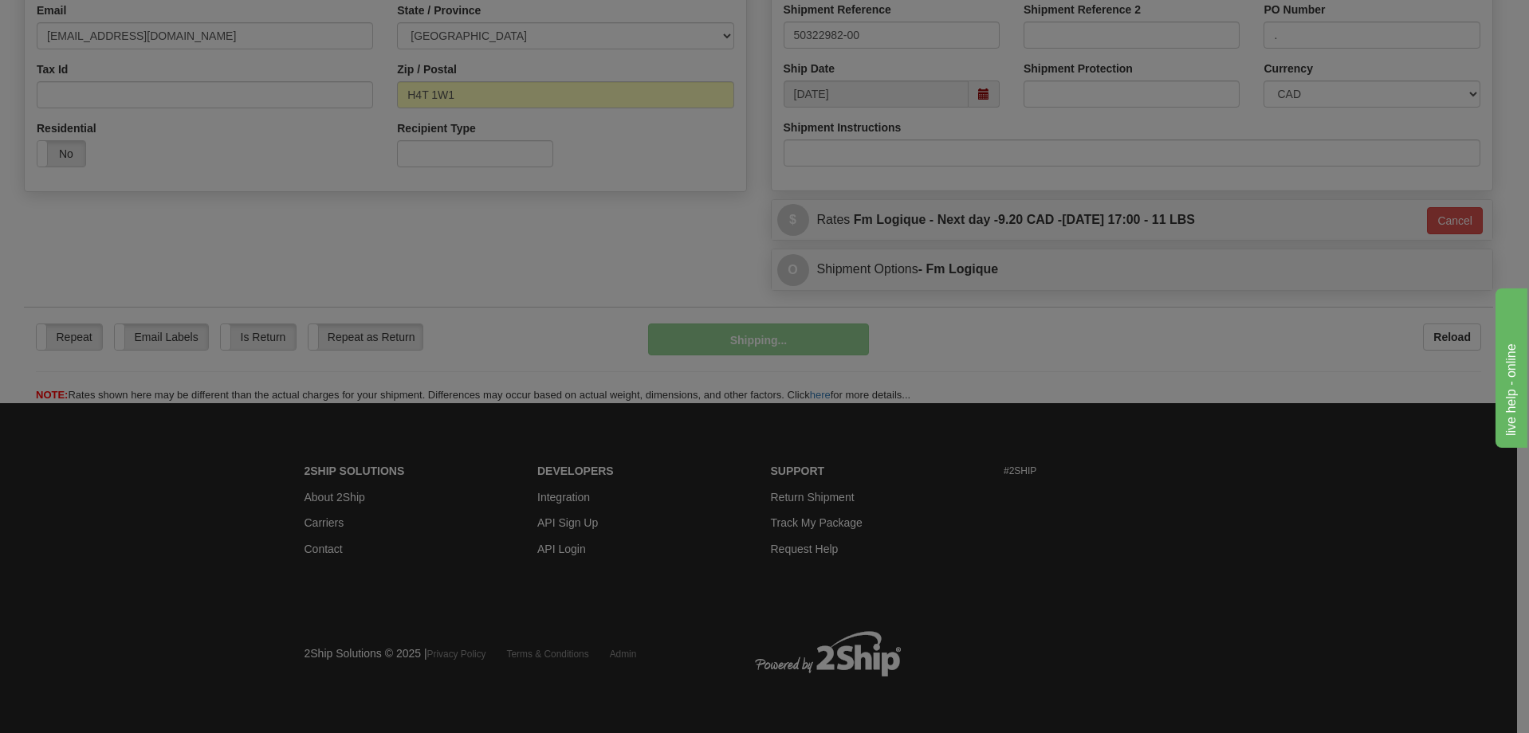
click at [795, 345] on div at bounding box center [764, 366] width 1529 height 733
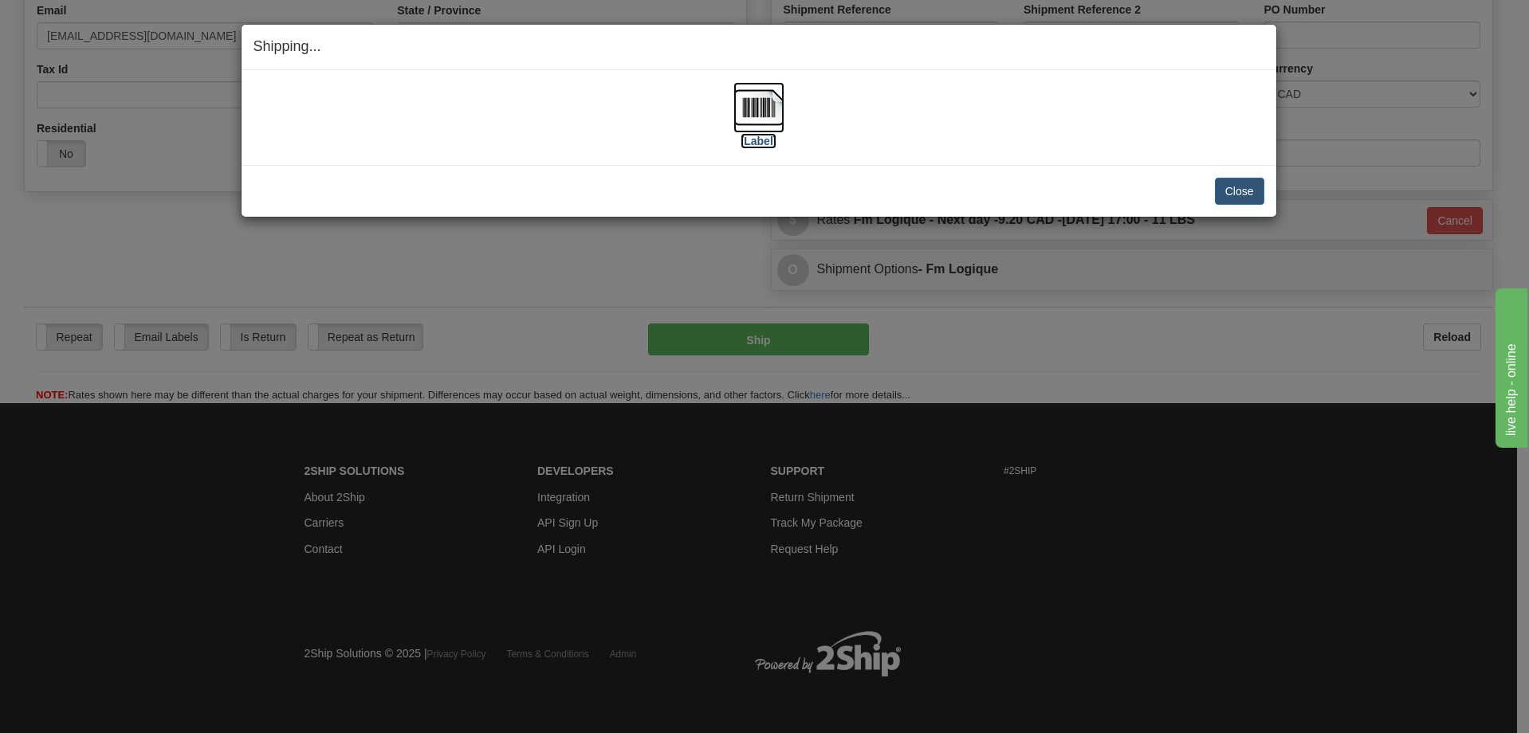
click at [761, 127] on img at bounding box center [758, 107] width 51 height 51
click at [1249, 194] on button "Close" at bounding box center [1239, 191] width 49 height 27
